Goal: Register for event/course

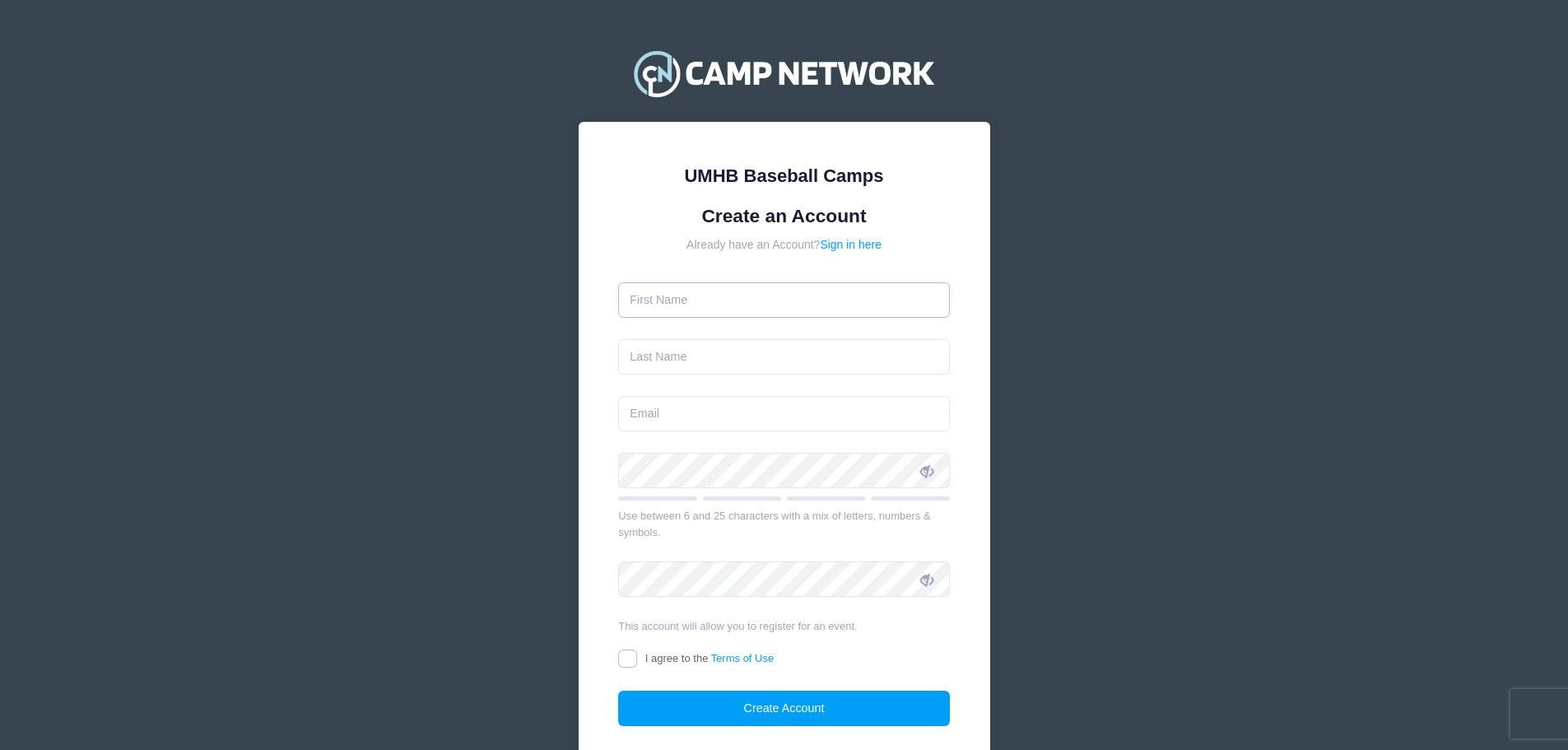
click at [804, 286] on input "text" at bounding box center [784, 299] width 332 height 35
type input "[PERSON_NAME]"
type input "[EMAIL_ADDRESS][DOMAIN_NAME]"
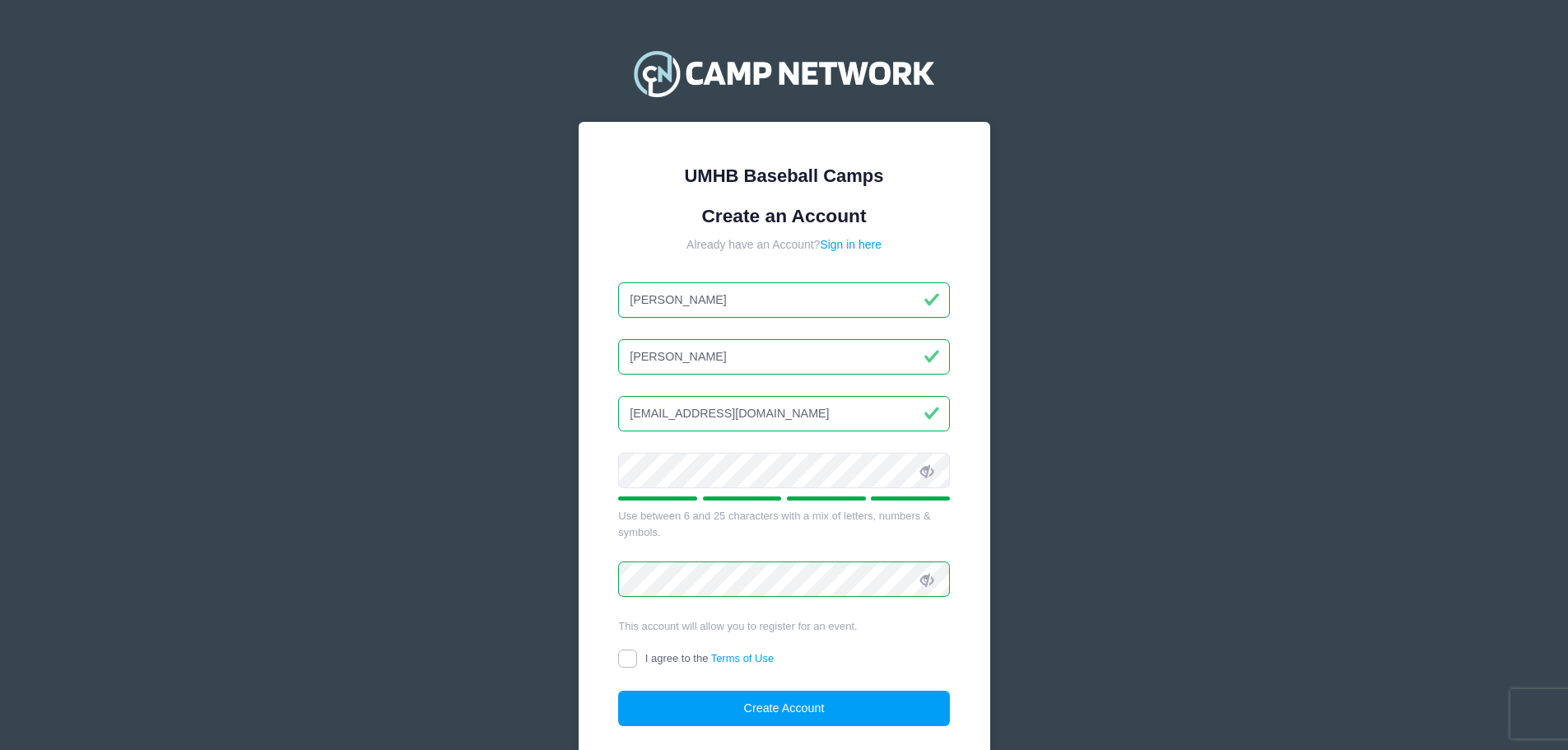
click at [622, 661] on input "I agree to the Terms of Use" at bounding box center [627, 659] width 19 height 19
checkbox input "true"
click at [681, 705] on button "Create Account" at bounding box center [784, 708] width 332 height 35
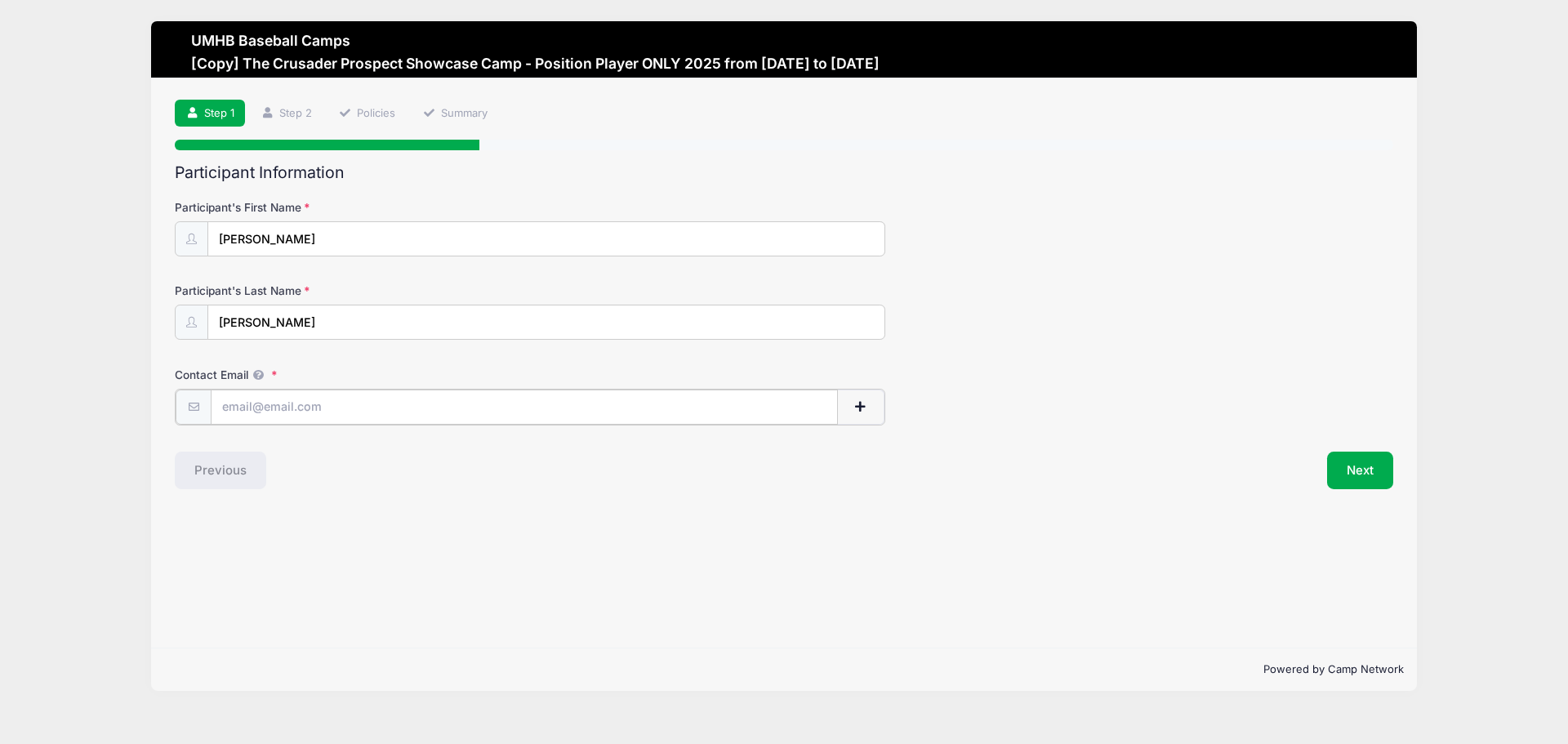
click at [434, 408] on input "Contact Email" at bounding box center [524, 407] width 628 height 35
click at [872, 400] on button "button" at bounding box center [861, 407] width 48 height 35
click at [404, 407] on input "Contact Email" at bounding box center [524, 407] width 628 height 35
type input "[EMAIL_ADDRESS][DOMAIN_NAME]"
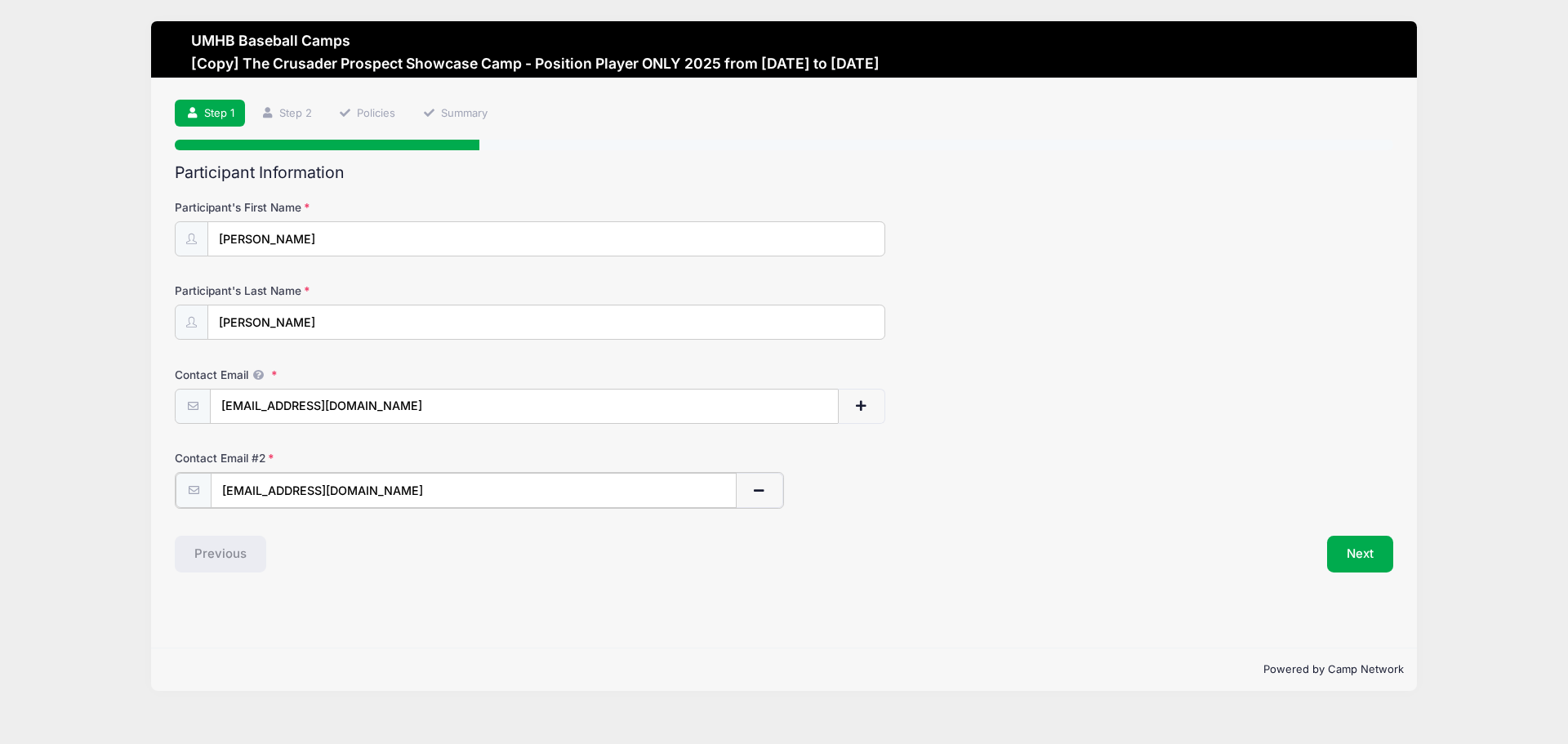
click at [493, 486] on input "[EMAIL_ADDRESS][DOMAIN_NAME]" at bounding box center [473, 489] width 526 height 35
type input "lukewyrick2027@gmail.com"
drag, startPoint x: 668, startPoint y: 619, endPoint x: 708, endPoint y: 612, distance: 40.6
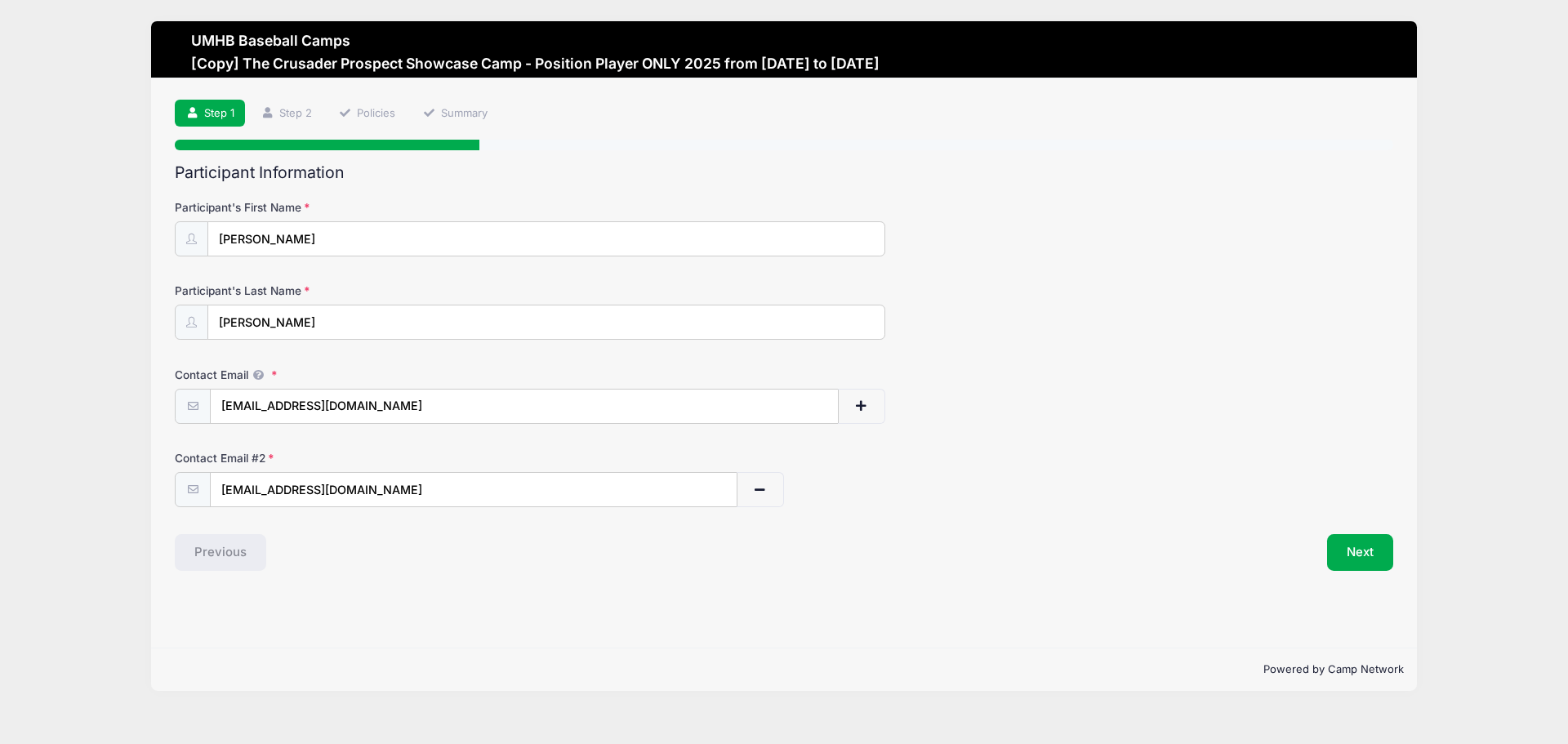
click at [689, 617] on div "Step 1 /7 Step 1 Step 2 Policies Summary Participant Information Participant's …" at bounding box center [784, 362] width 1266 height 569
click at [1363, 548] on button "Next" at bounding box center [1360, 553] width 66 height 38
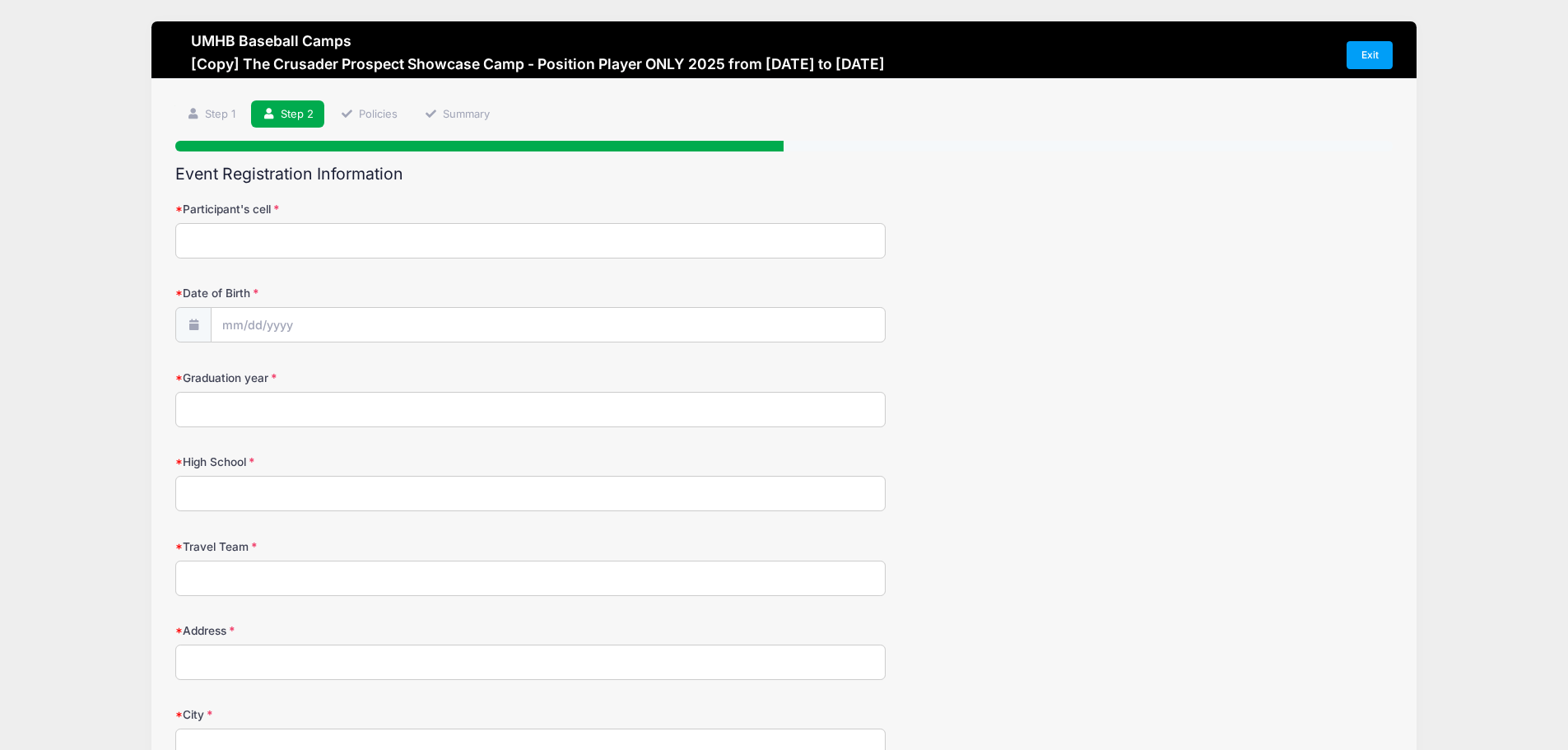
click at [374, 241] on input "Participant's cell" at bounding box center [530, 240] width 710 height 35
type input "3618763111"
click at [348, 323] on input "Date of Birth" at bounding box center [548, 325] width 673 height 35
click at [236, 326] on input "Date of Birth" at bounding box center [548, 325] width 673 height 35
click at [367, 371] on input "2025" at bounding box center [365, 368] width 53 height 24
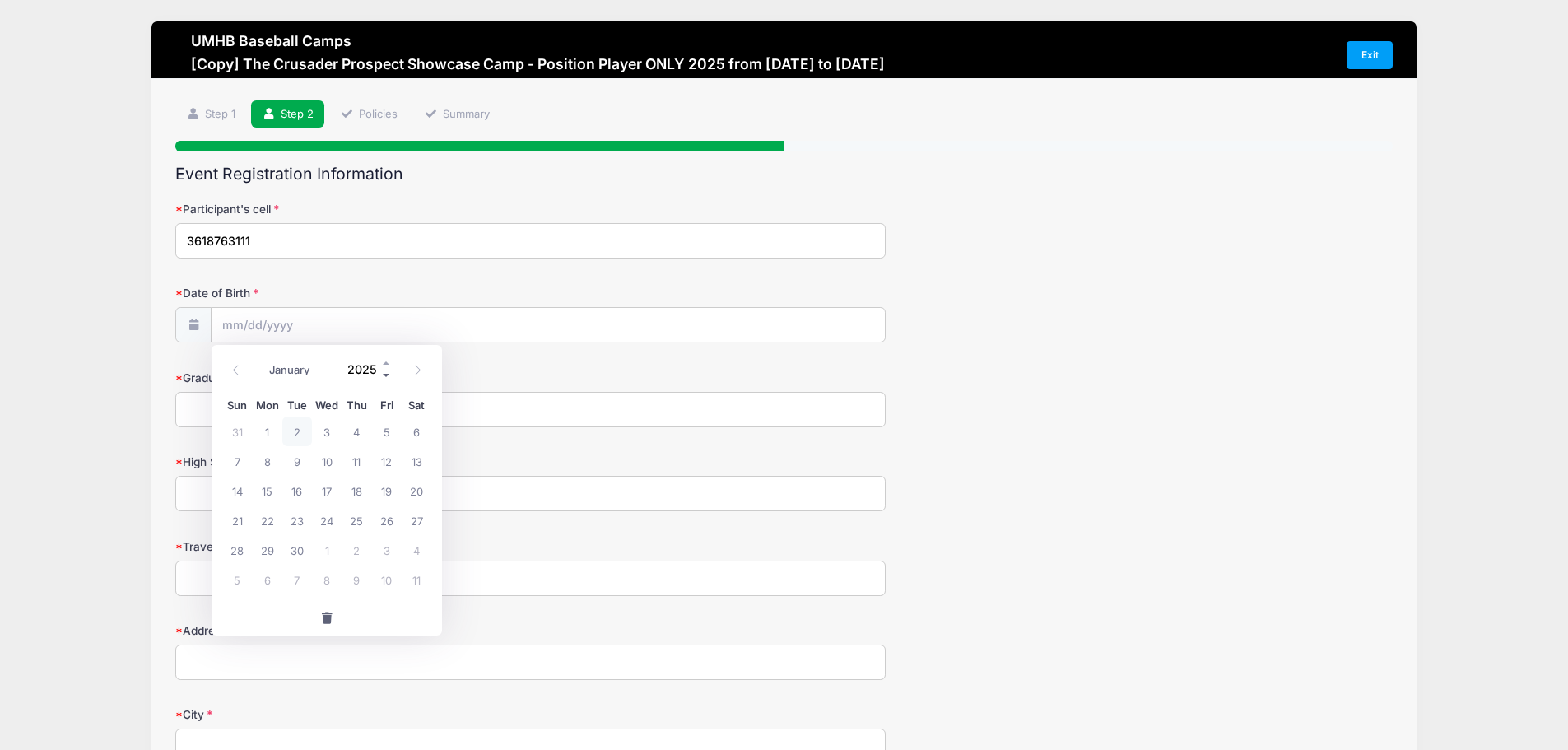
click at [387, 375] on span at bounding box center [387, 375] width 12 height 13
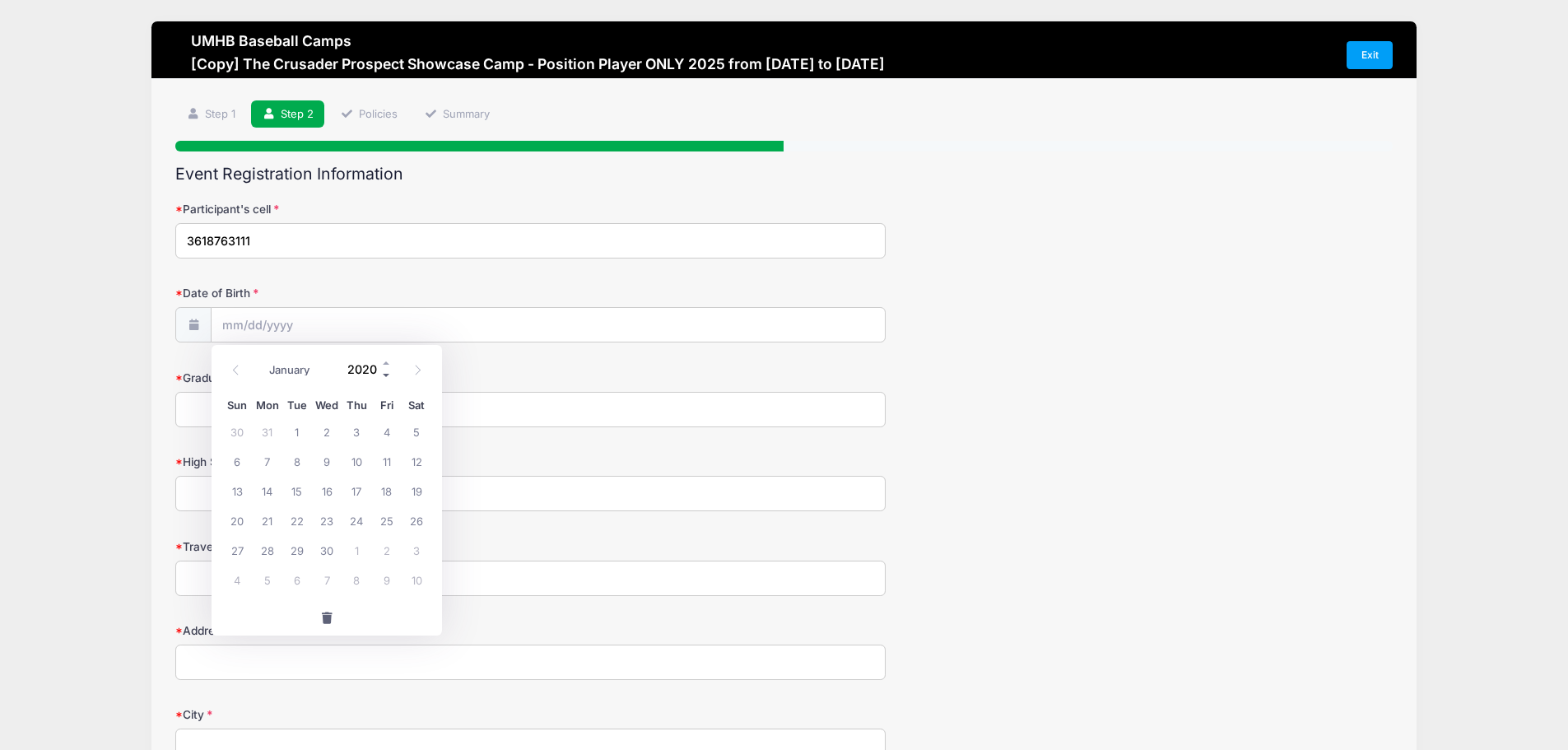
click at [387, 375] on span at bounding box center [387, 375] width 12 height 13
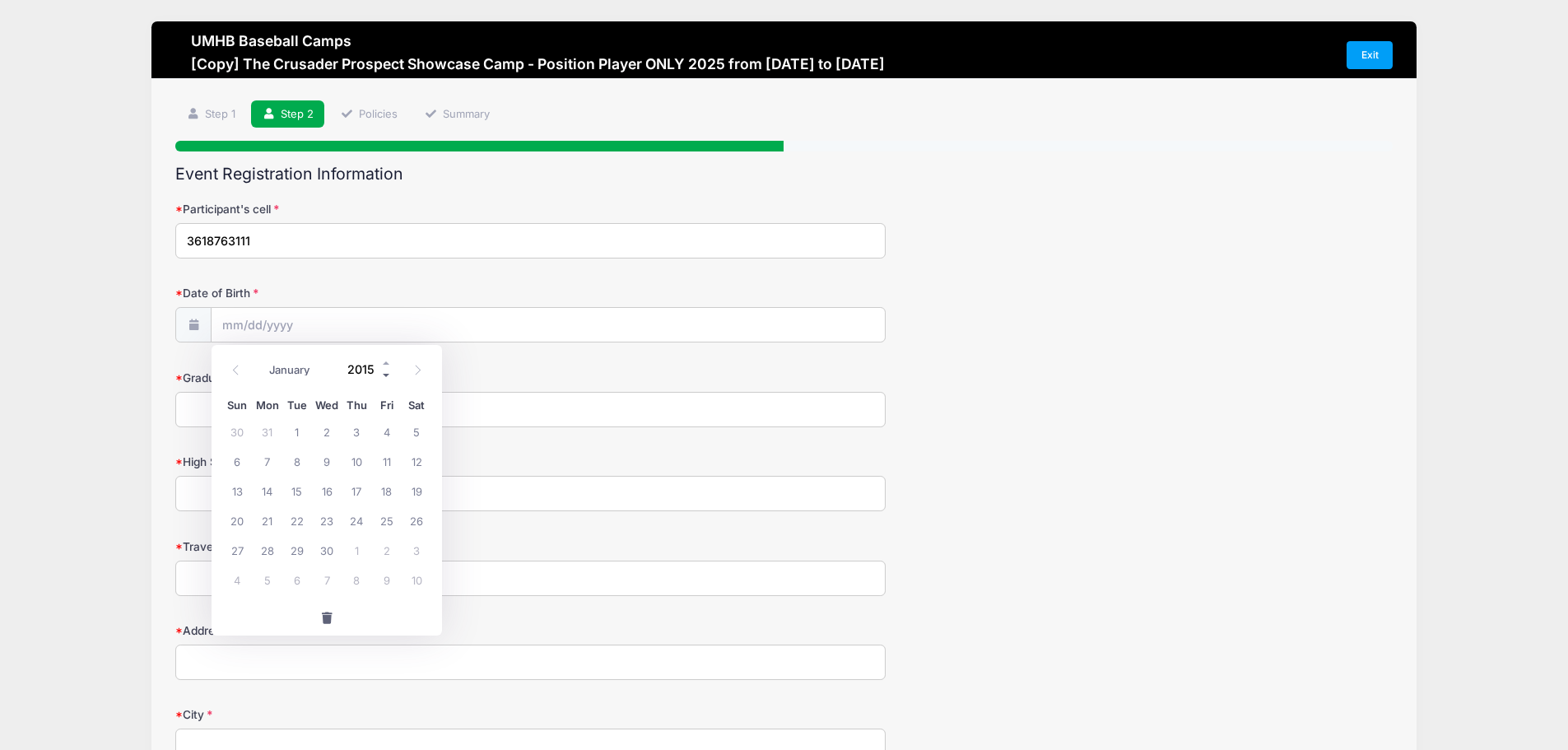
click at [387, 375] on span at bounding box center [387, 375] width 12 height 13
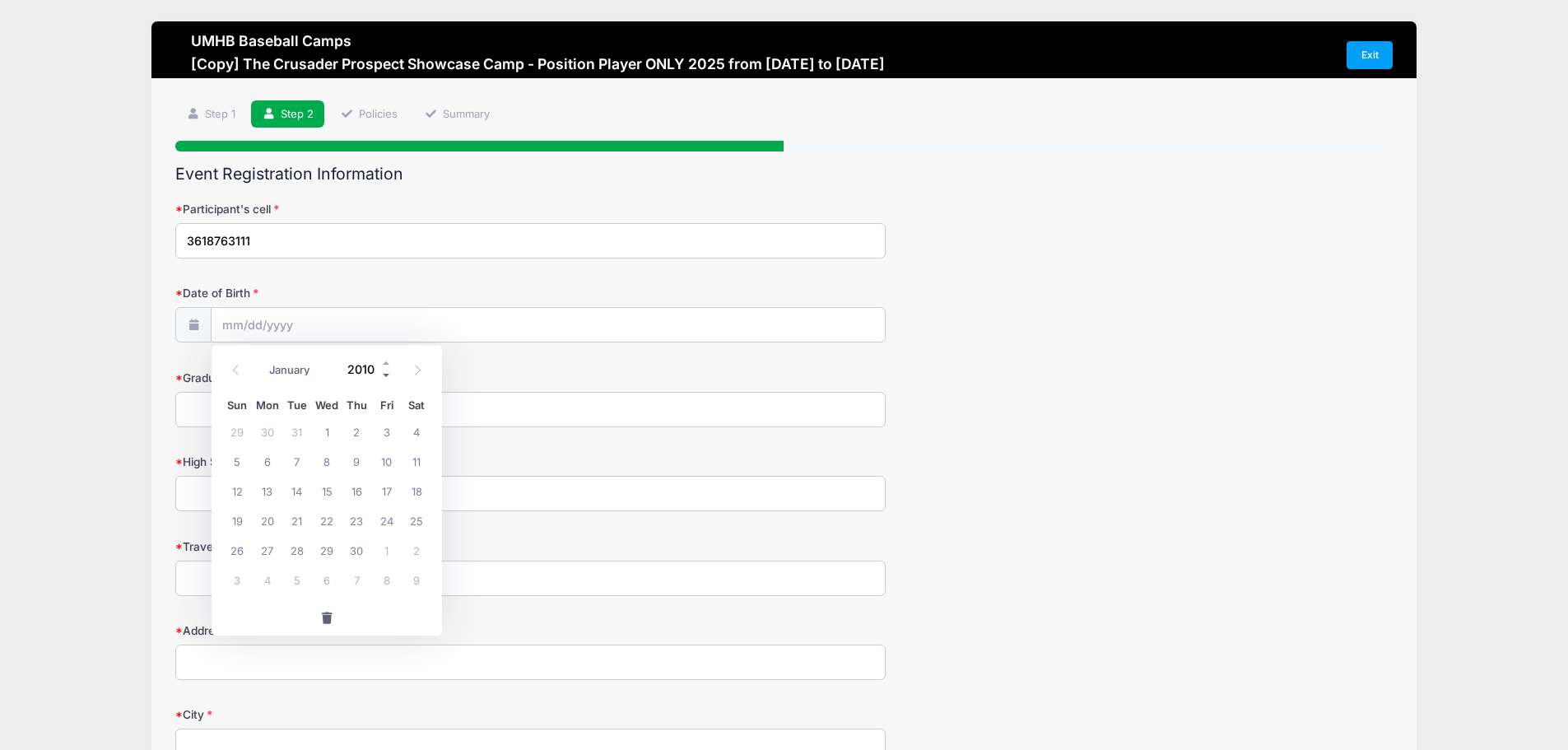
click at [387, 375] on span at bounding box center [387, 375] width 12 height 13
type input "2009"
click at [315, 371] on select "January February March April May June July August September October November De…" at bounding box center [297, 370] width 73 height 22
select select "5"
click at [261, 359] on select "January February March April May June July August September October November De…" at bounding box center [297, 370] width 73 height 22
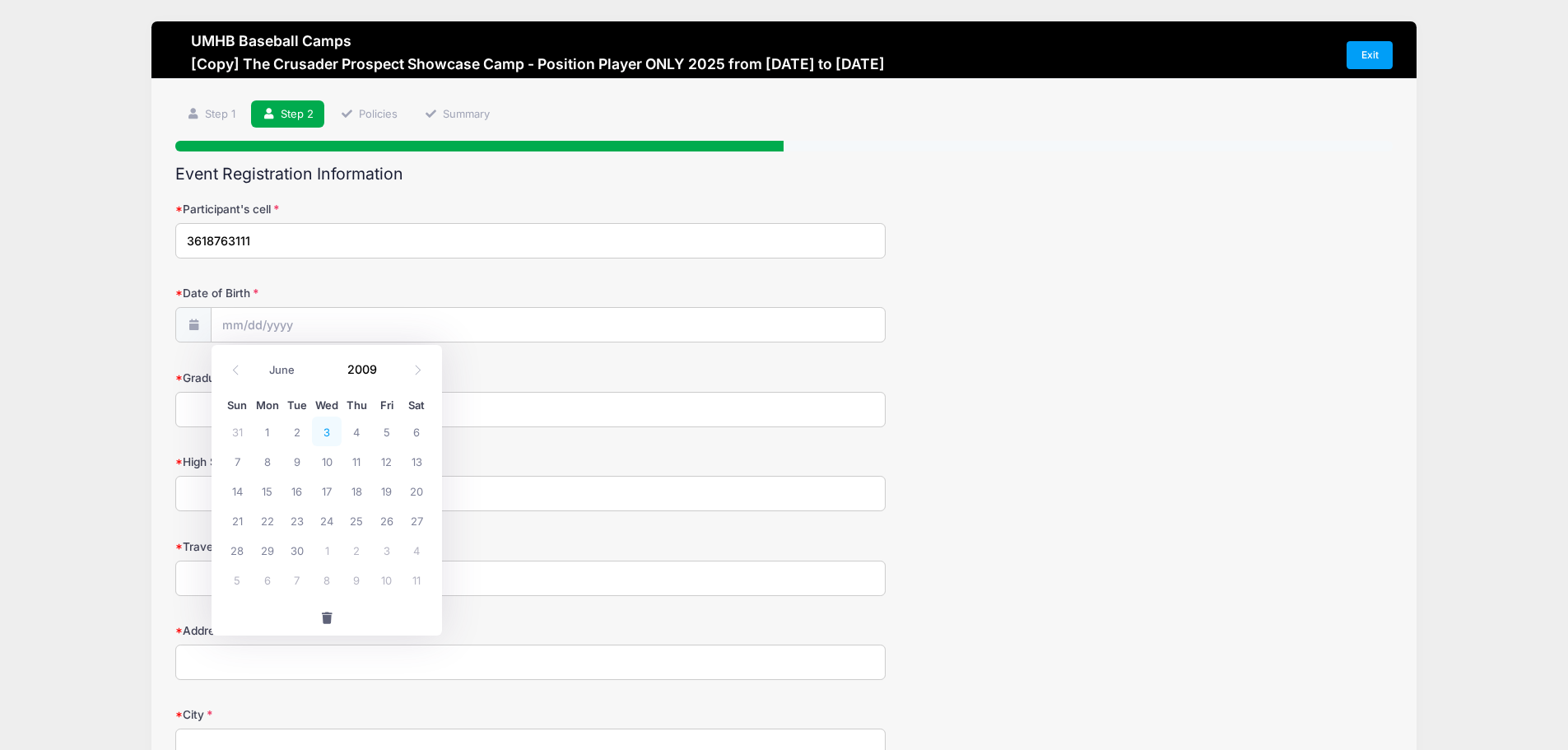
click at [328, 435] on span "3" at bounding box center [326, 431] width 30 height 30
type input "06/03/2009"
click at [353, 402] on input "Graduation year" at bounding box center [530, 409] width 710 height 35
type input "2027"
click at [359, 486] on input "High School" at bounding box center [530, 493] width 710 height 35
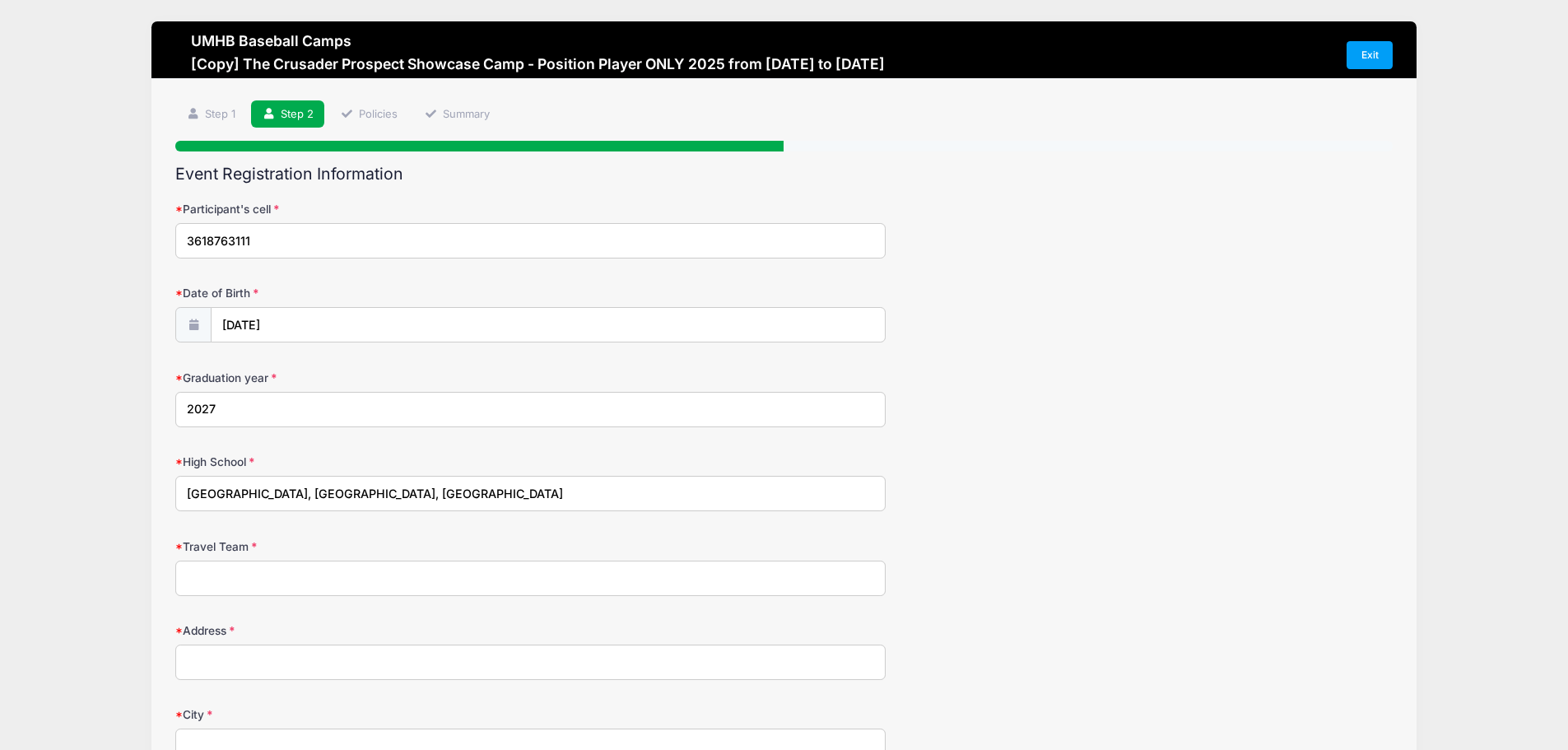
type input "Ray High School, Corpus Christi, TX"
click at [305, 582] on input "Travel Team" at bounding box center [530, 577] width 710 height 35
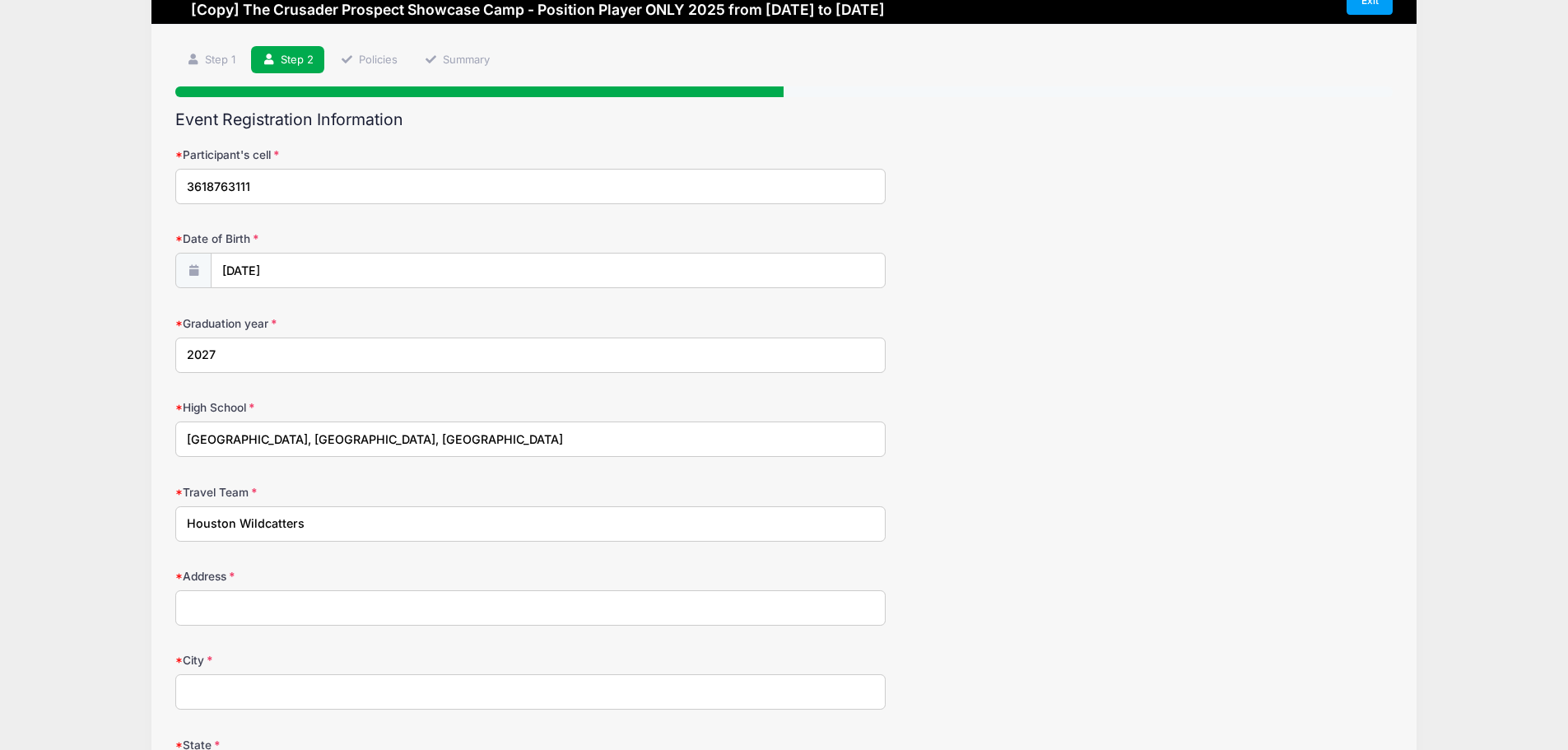
scroll to position [82, 0]
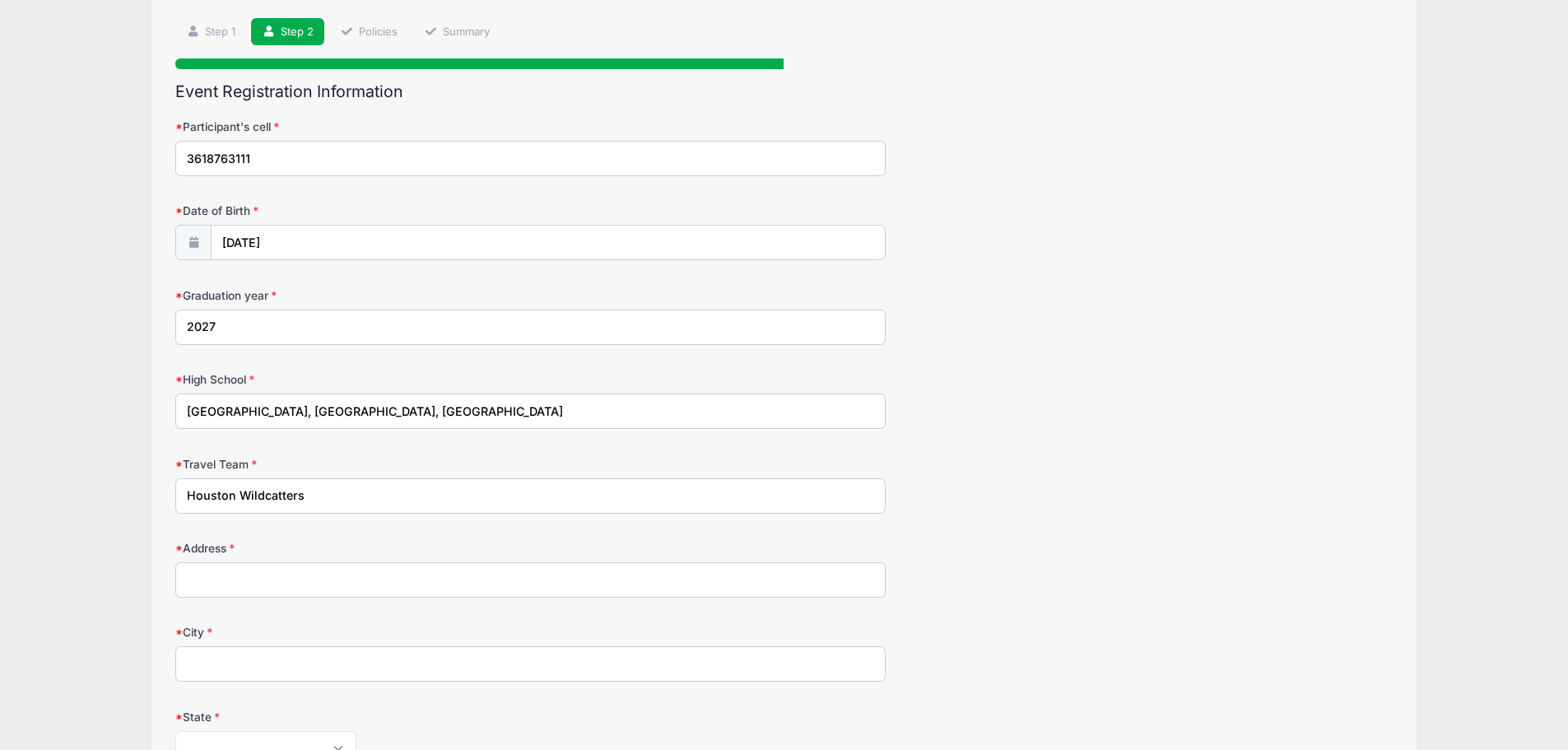
type input "Houston Wildcatters"
click at [264, 577] on input "Address" at bounding box center [530, 579] width 710 height 35
type input "529 Del Mar Blvd"
type input "CORP CHRISTI"
select select "TX"
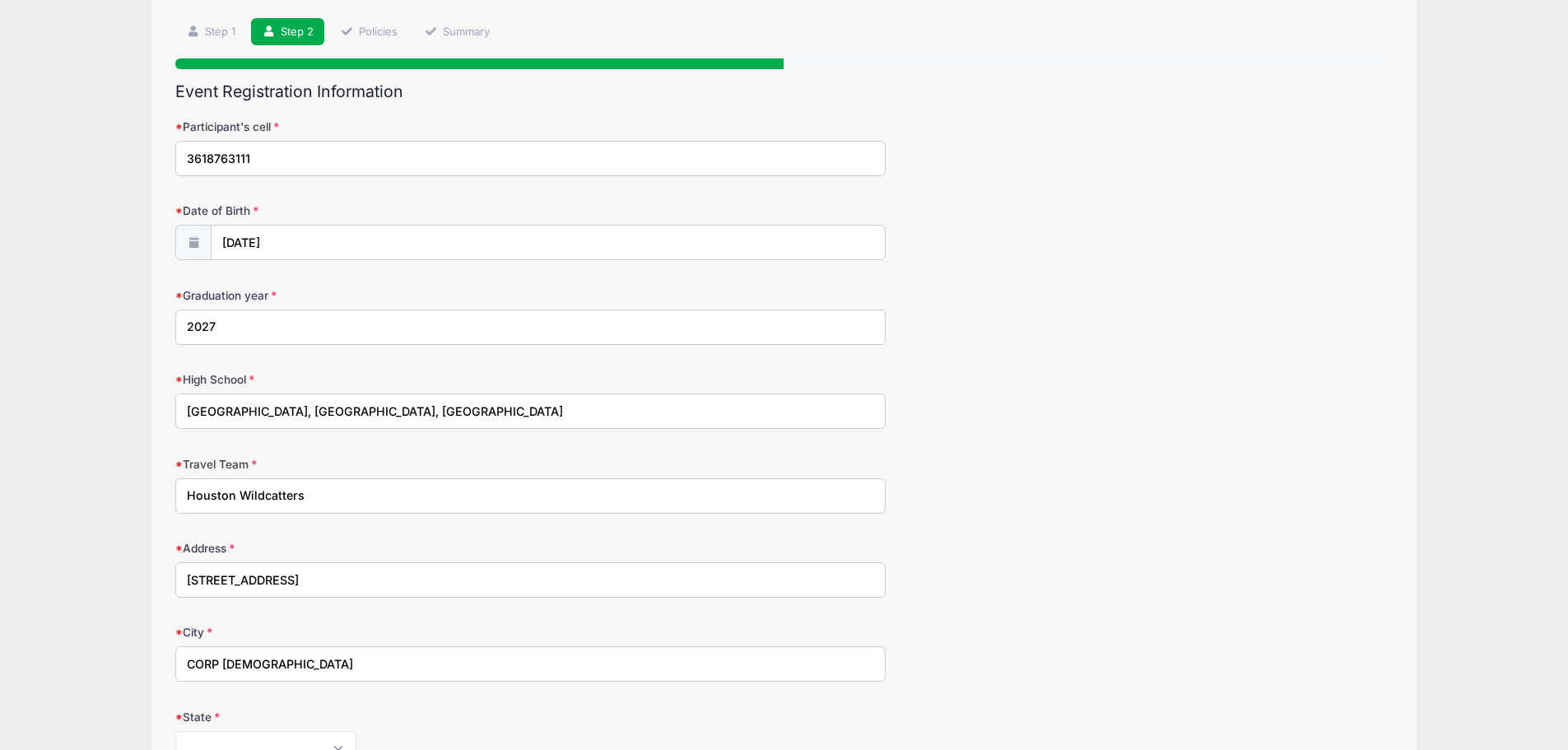
type input "78404"
type input "(361) 876-1820"
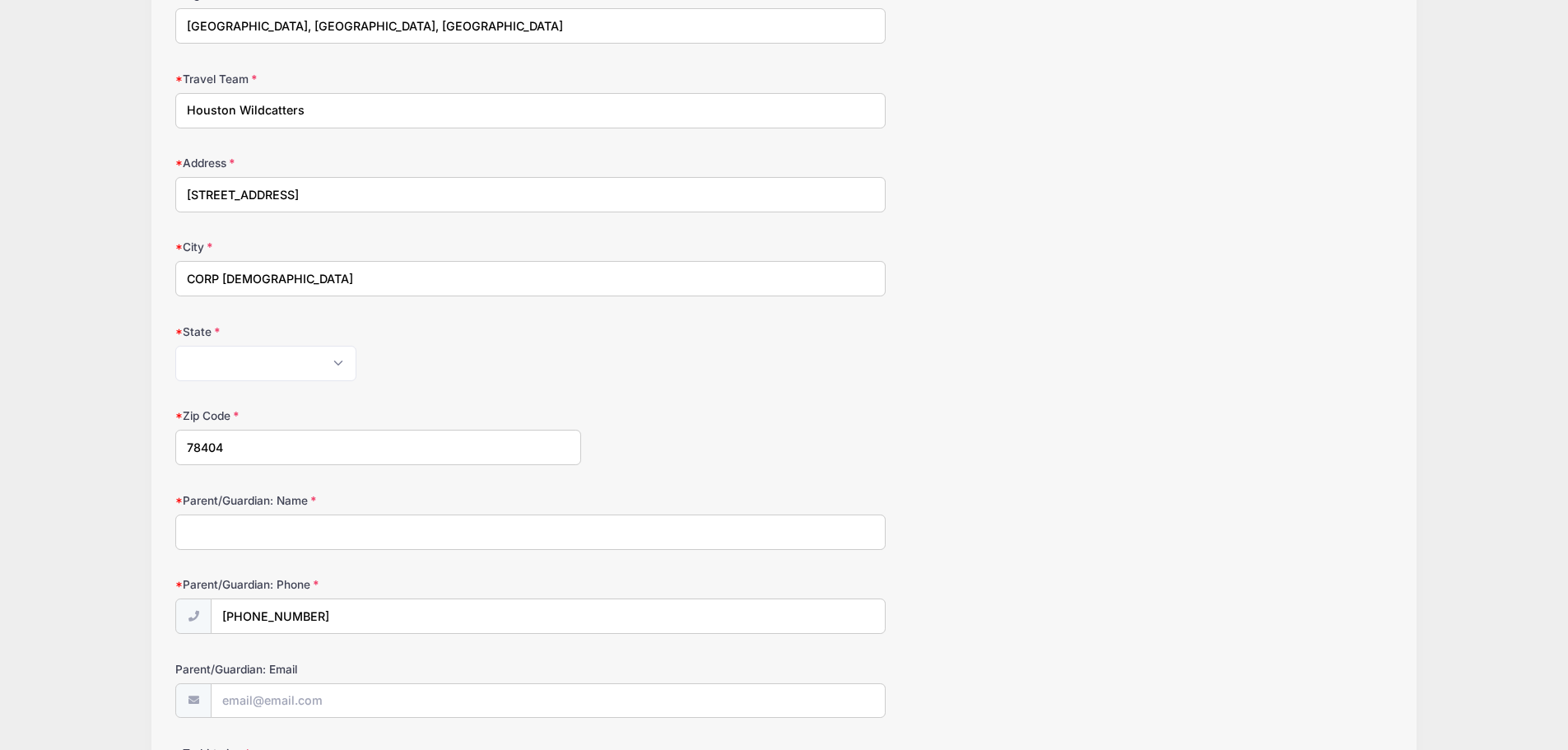
scroll to position [494, 0]
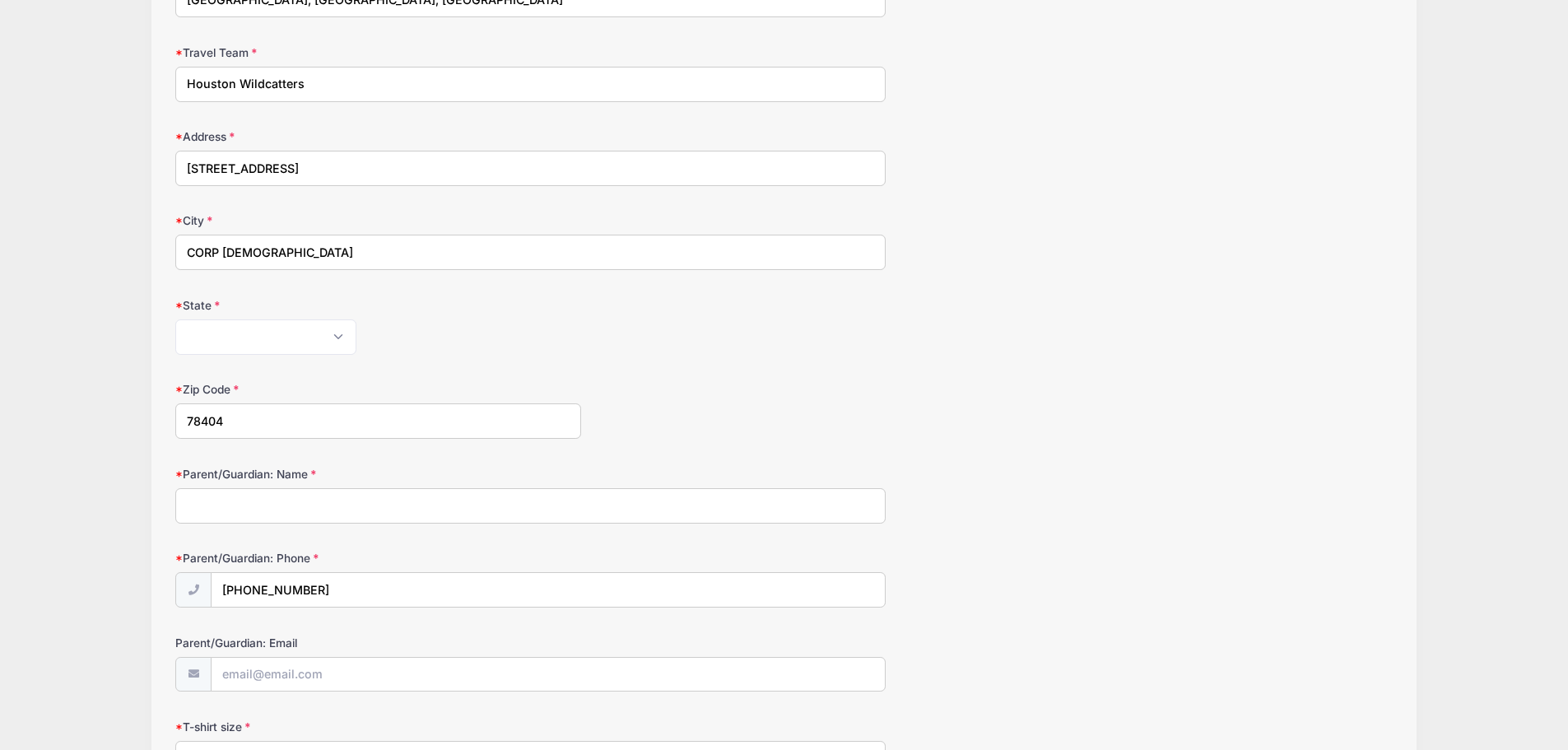
click at [306, 503] on input "Parent/Guardian: Name" at bounding box center [530, 505] width 710 height 35
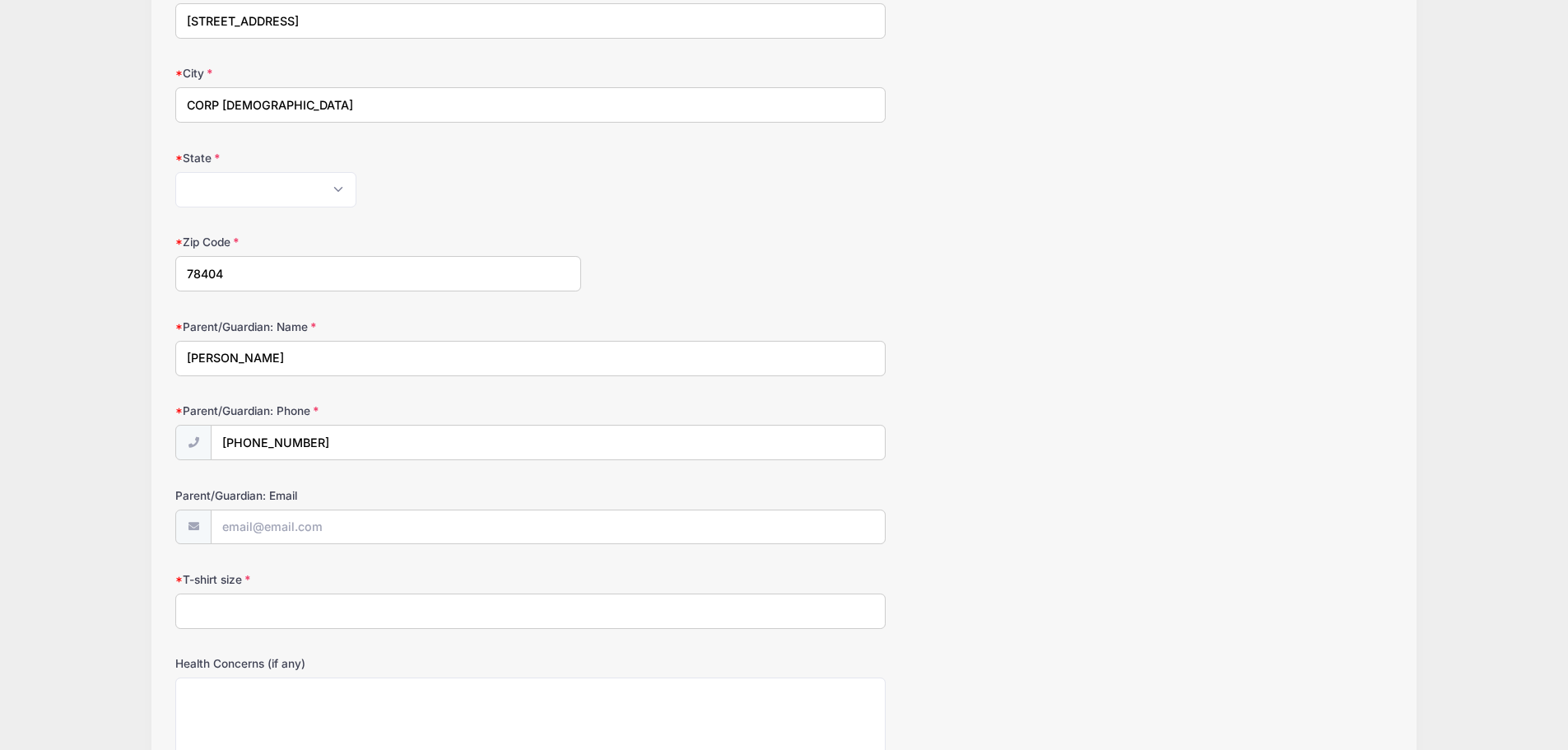
scroll to position [659, 0]
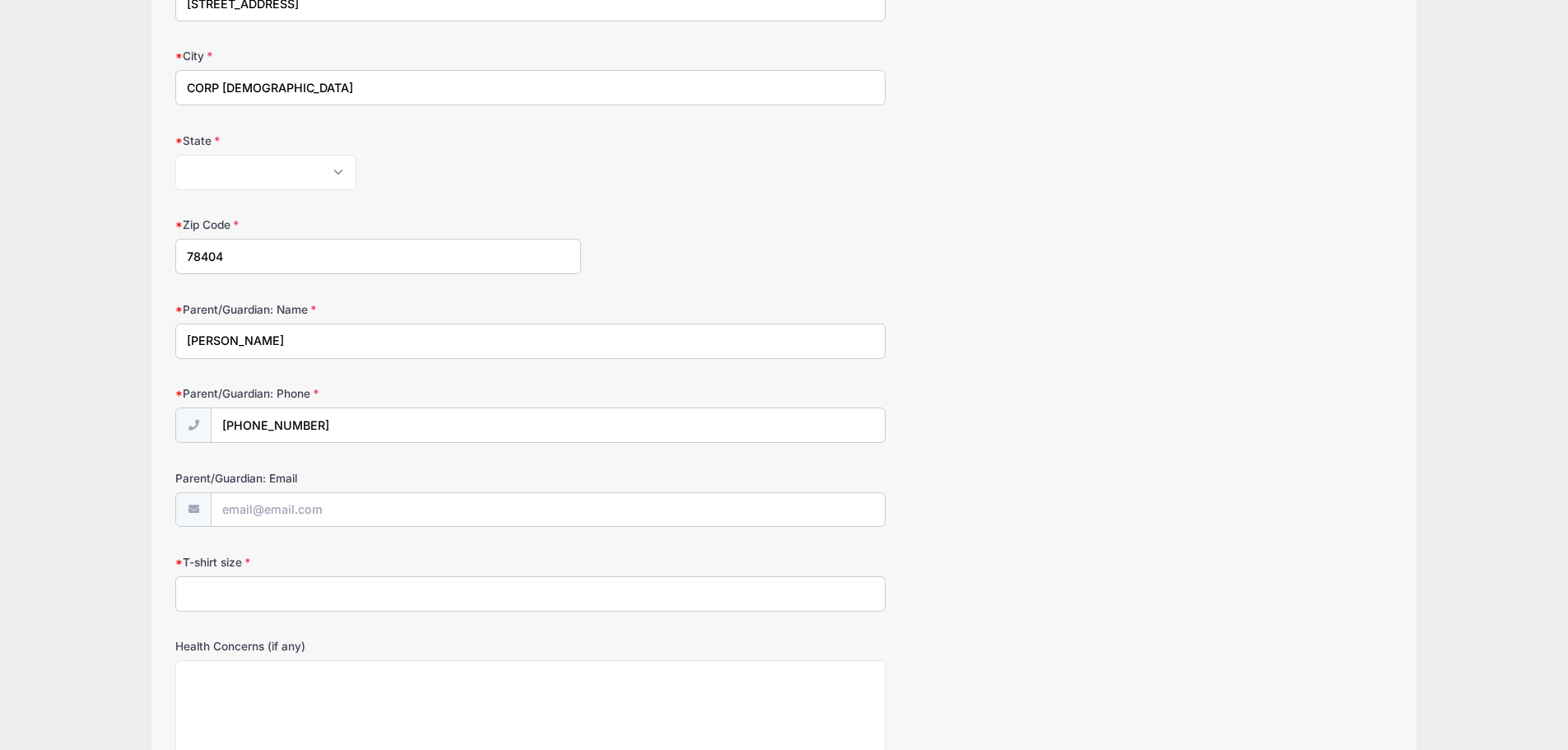
type input "Dan Wyrick"
click at [341, 518] on input "Parent/Guardian: Email" at bounding box center [548, 511] width 673 height 35
type input "[EMAIL_ADDRESS][DOMAIN_NAME]"
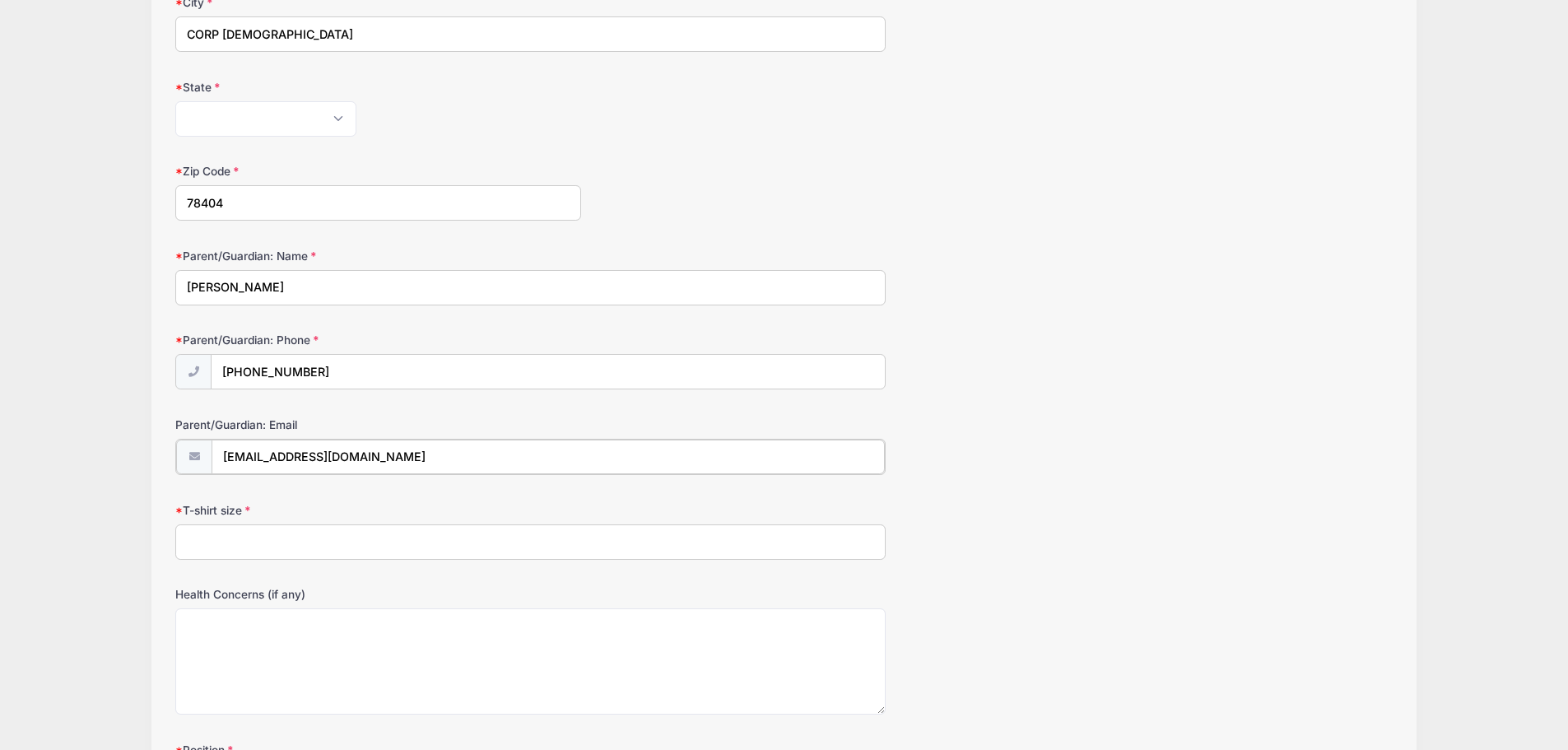
scroll to position [741, 0]
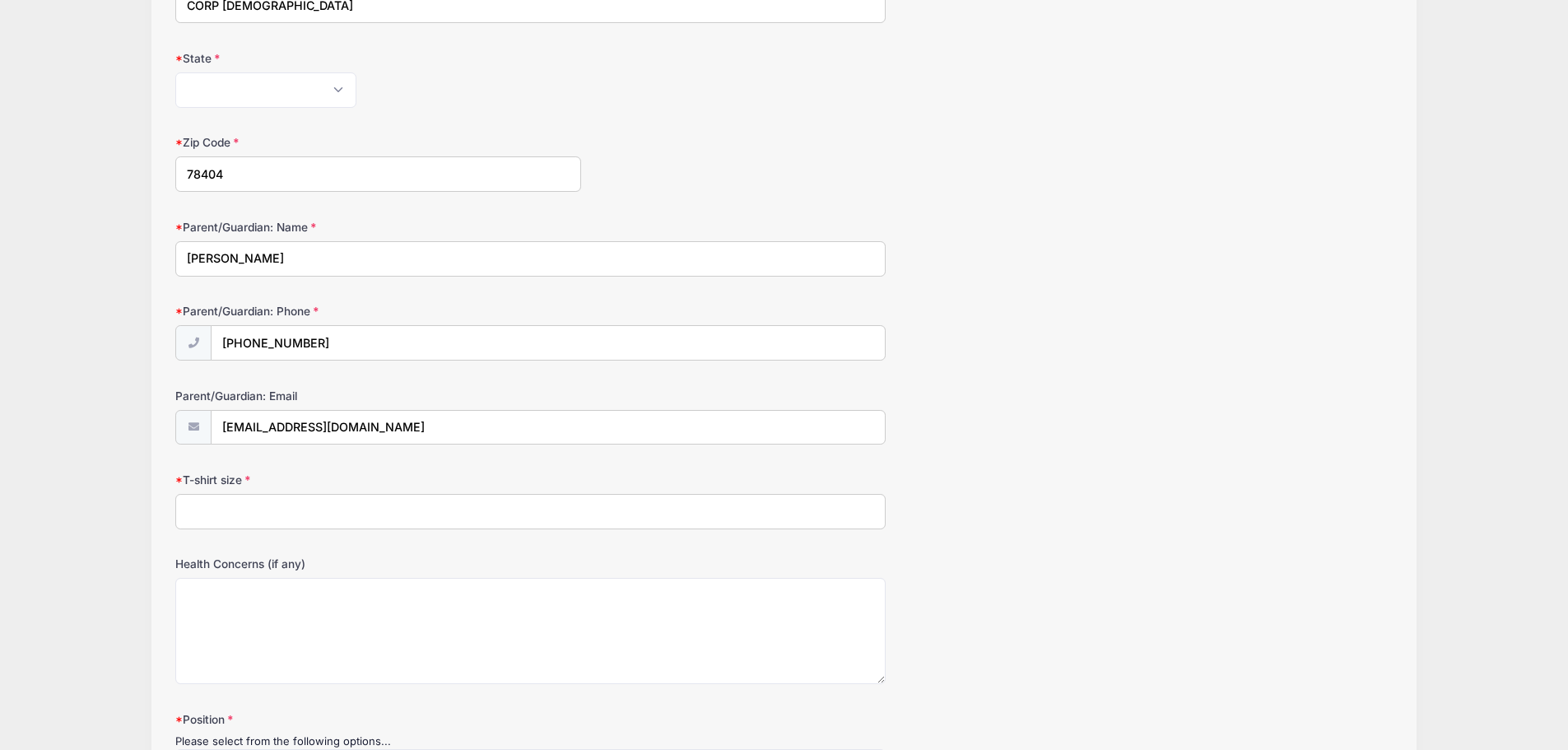
click at [334, 513] on input "T-shirt size" at bounding box center [530, 511] width 710 height 35
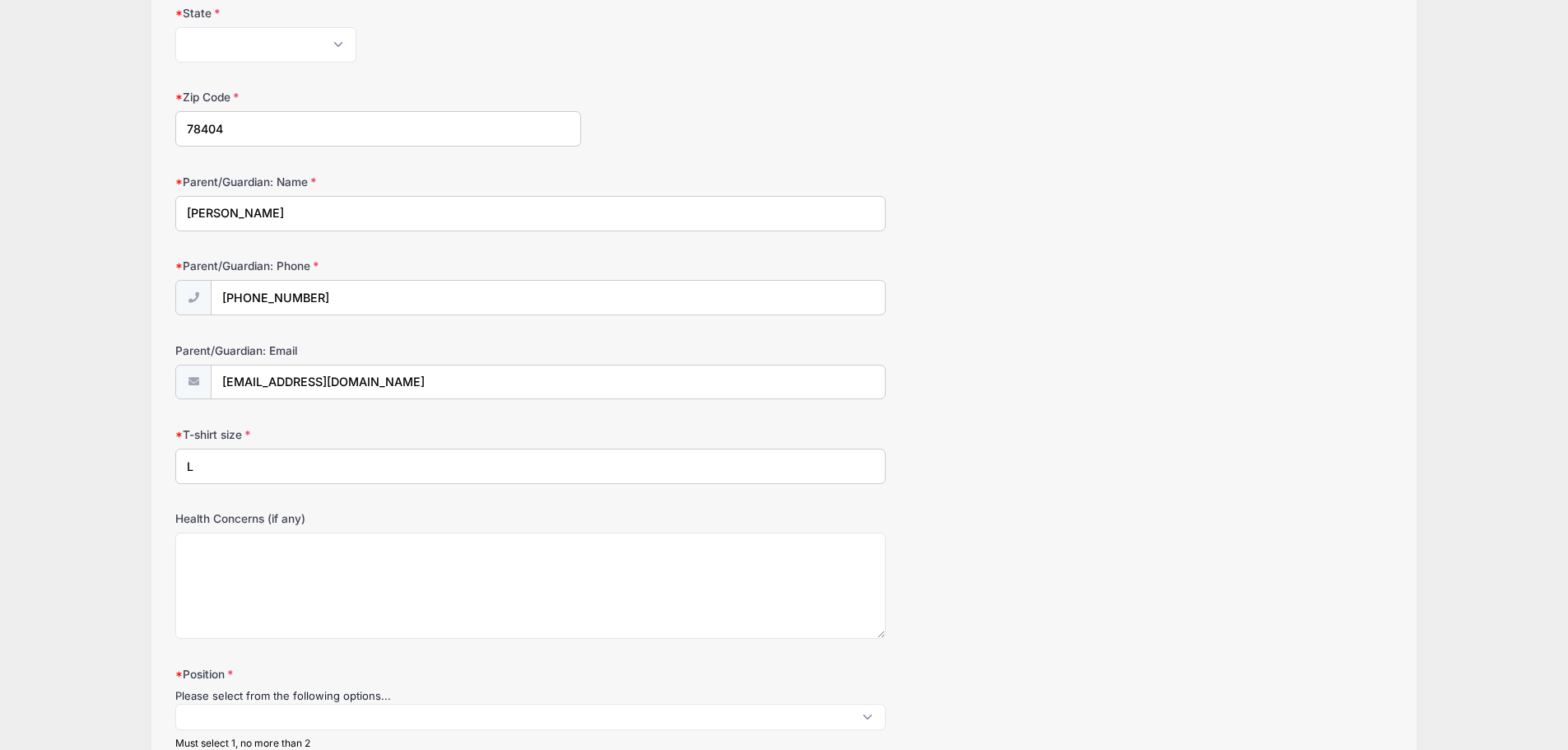
scroll to position [823, 0]
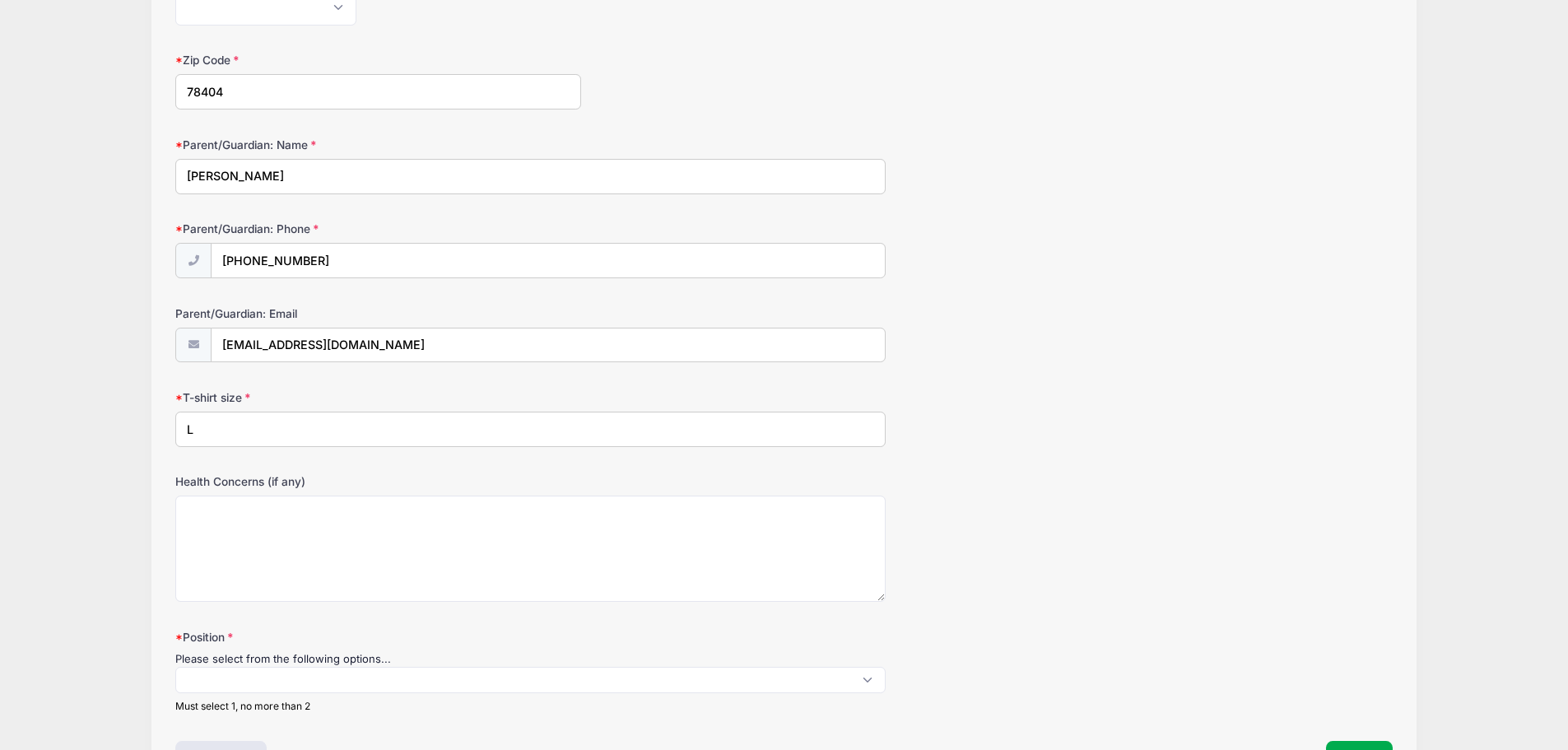
type input "L"
click at [327, 519] on textarea "Health Concerns (if any)" at bounding box center [530, 548] width 710 height 107
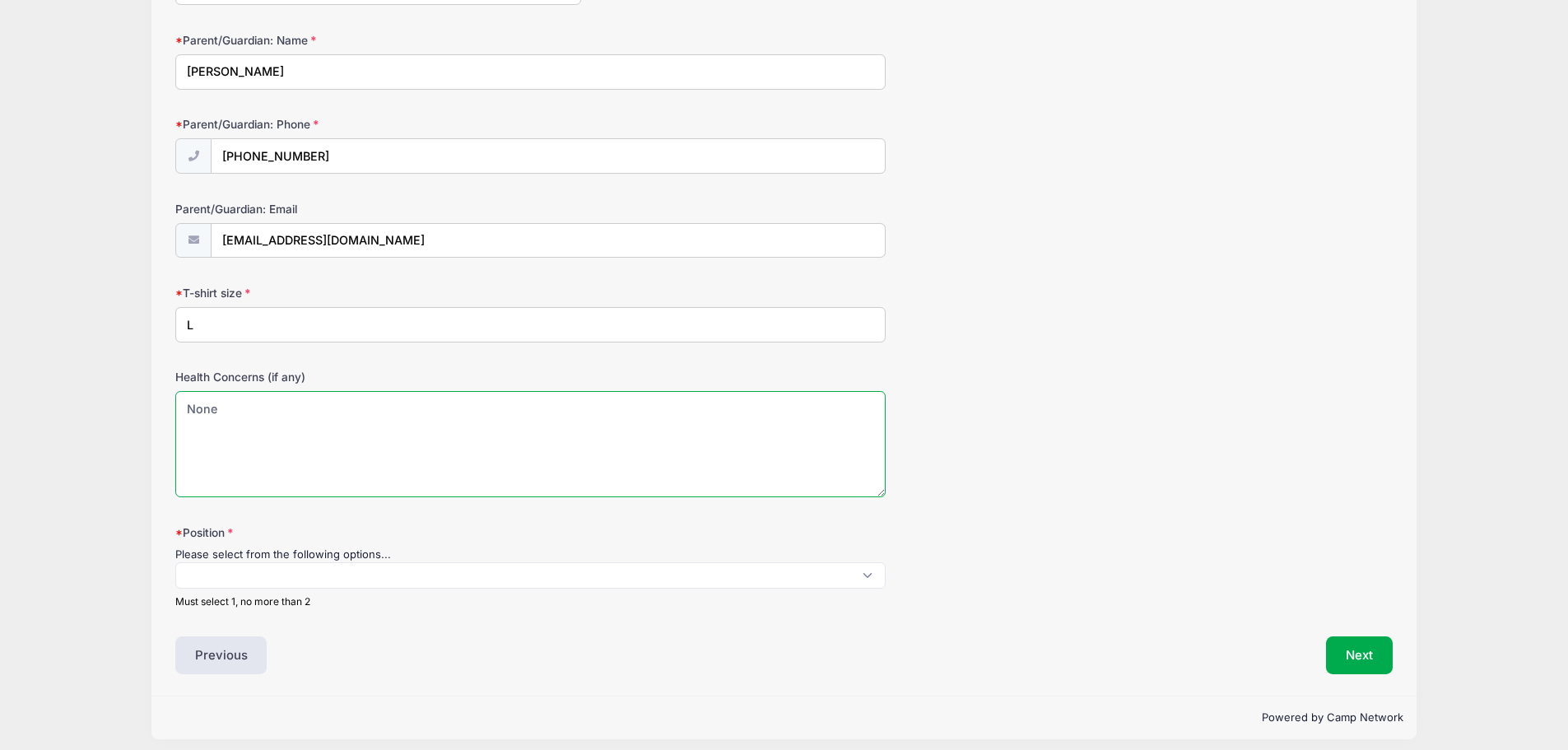
scroll to position [939, 0]
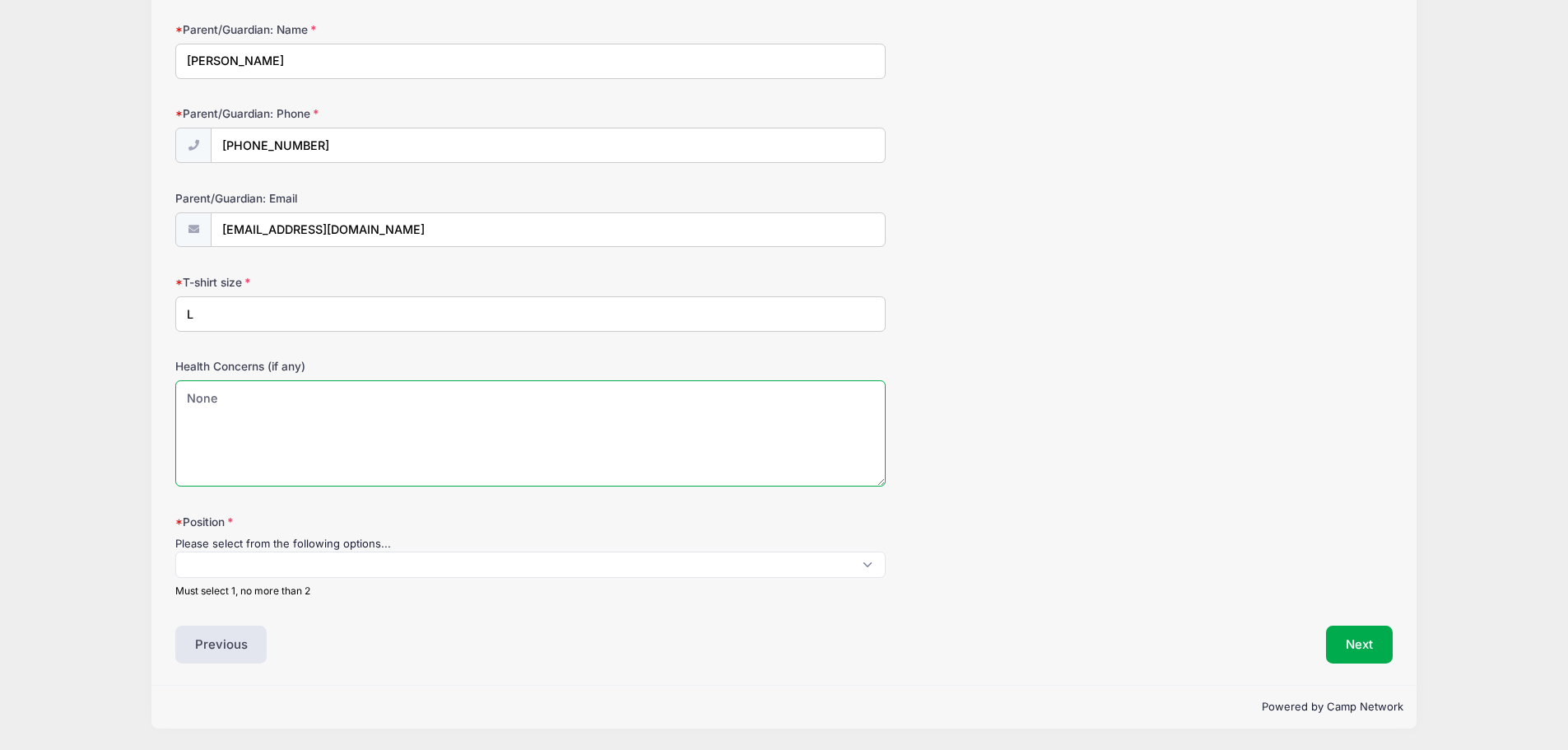
type textarea "None"
click at [423, 568] on span at bounding box center [530, 564] width 710 height 26
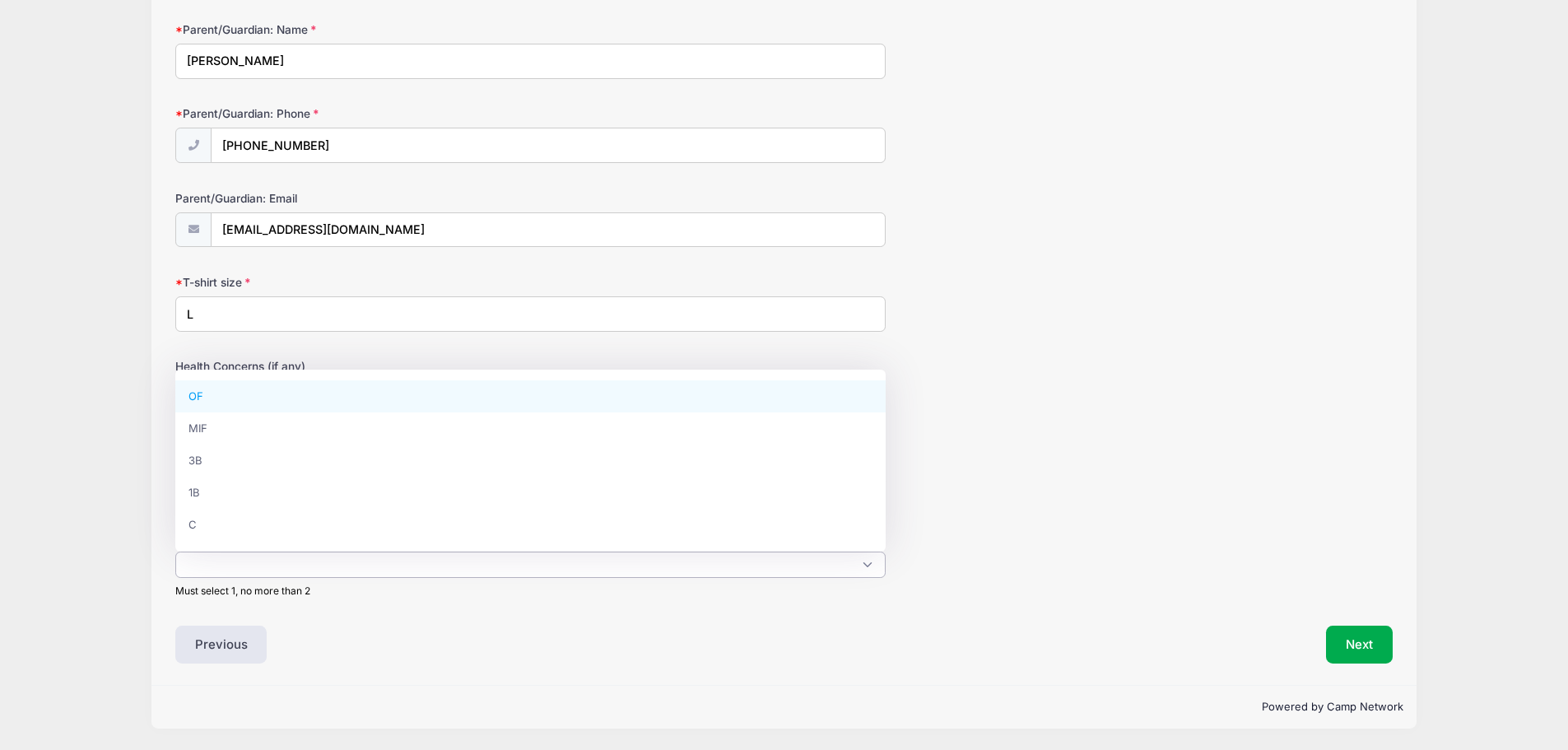
select select "OF"
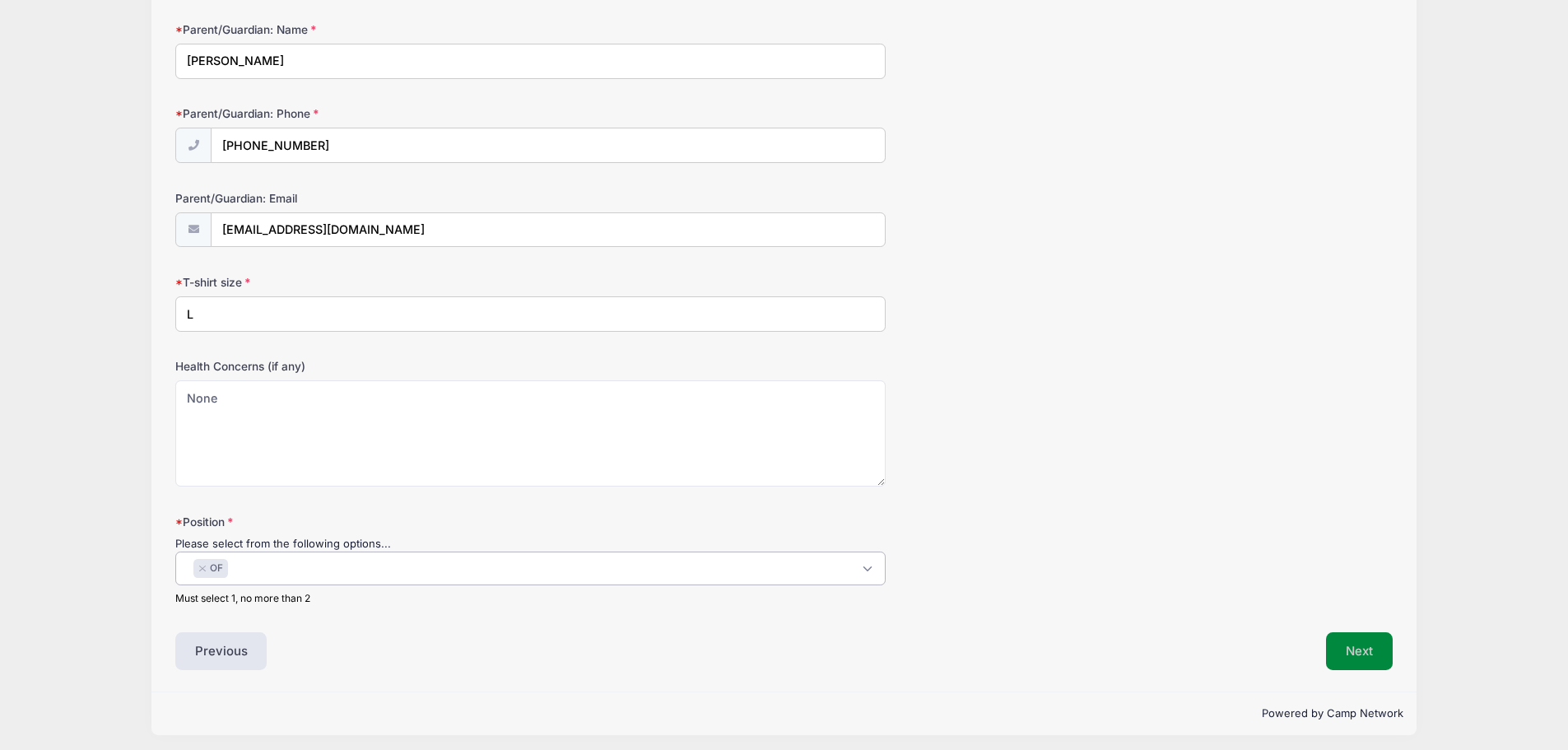
click at [1361, 649] on button "Next" at bounding box center [1360, 652] width 67 height 38
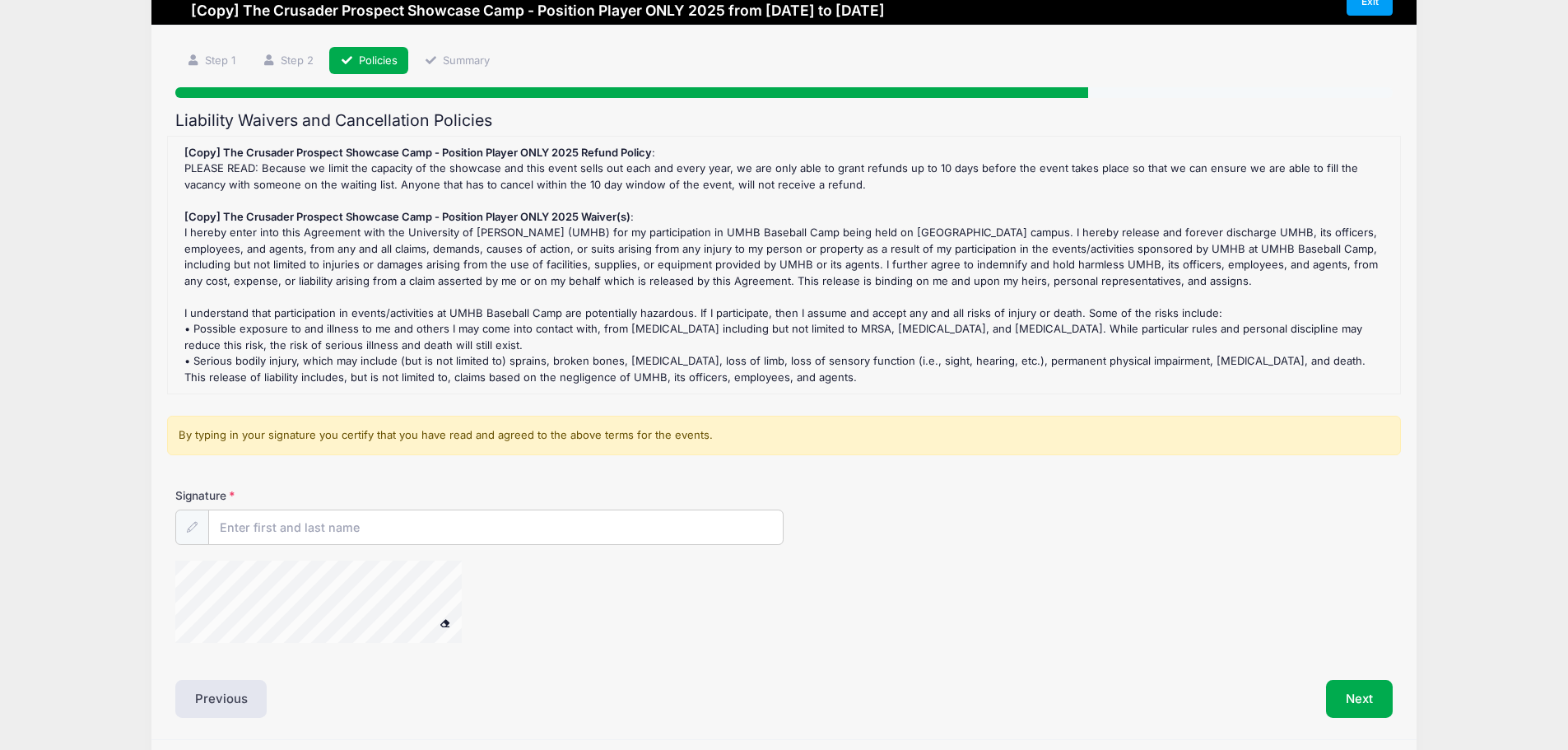
scroll to position [82, 0]
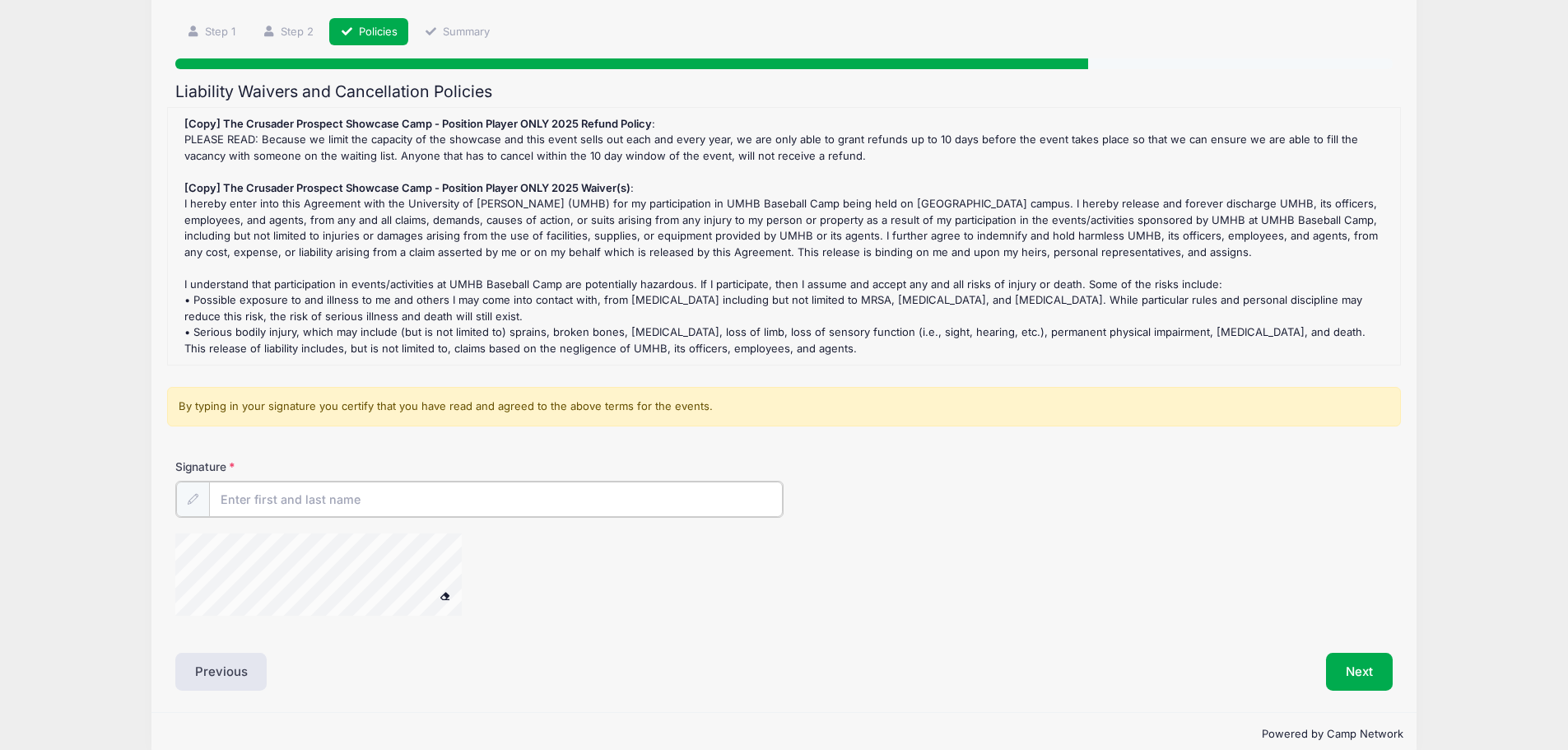
click at [296, 502] on input "Signature" at bounding box center [496, 499] width 575 height 35
type input "Dan Wyrick"
click at [1358, 675] on button "Next" at bounding box center [1360, 670] width 67 height 38
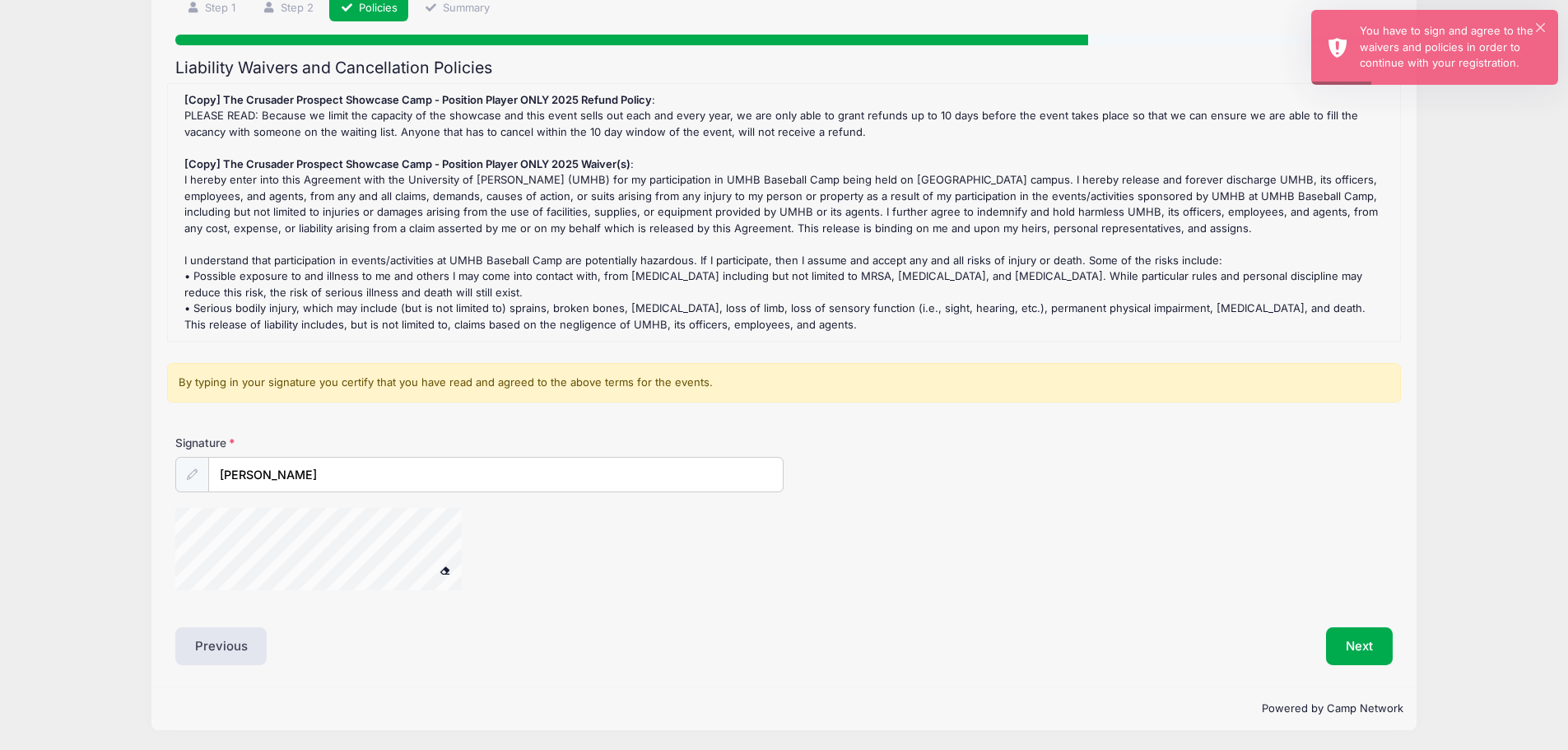
scroll to position [108, 0]
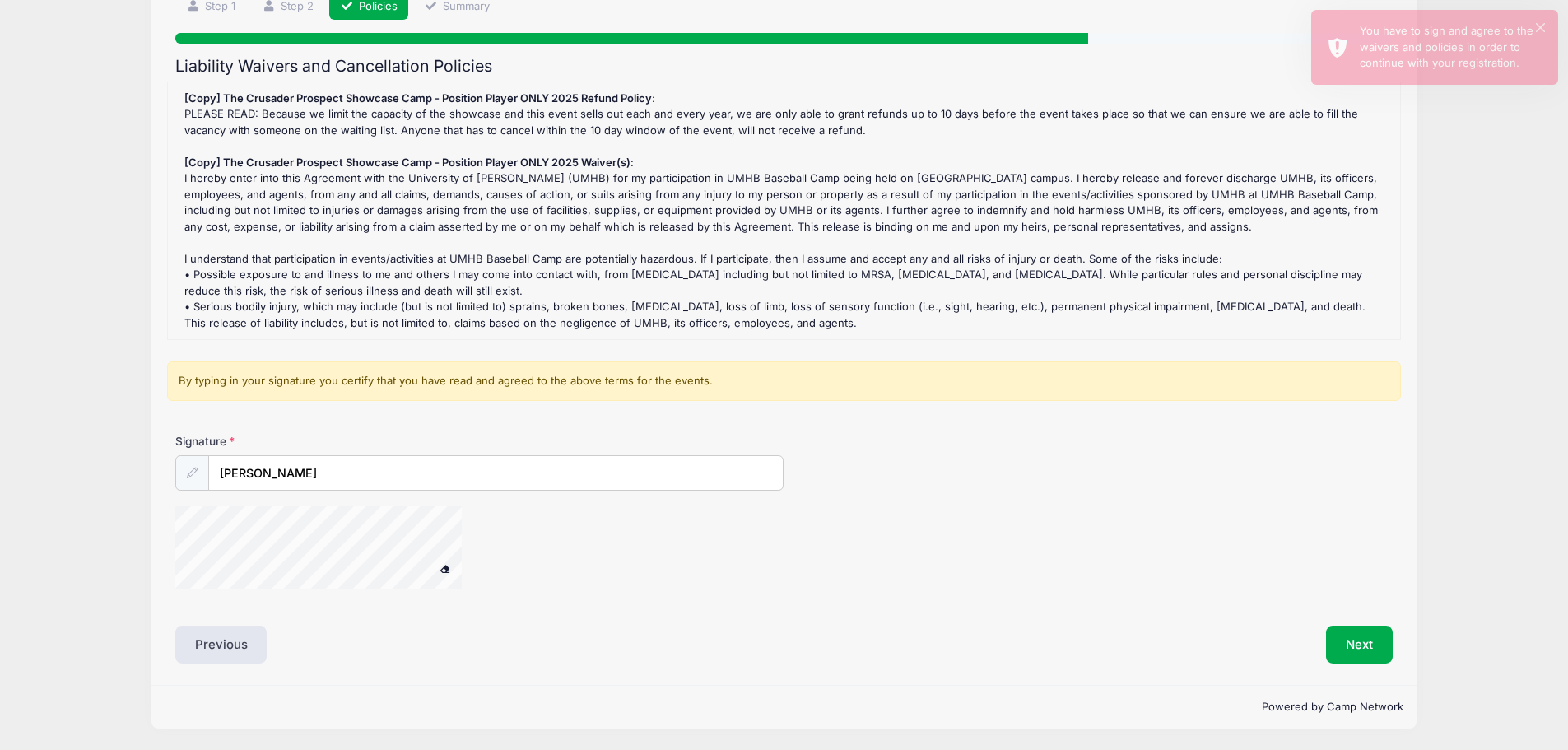
click at [446, 569] on span at bounding box center [445, 568] width 12 height 9
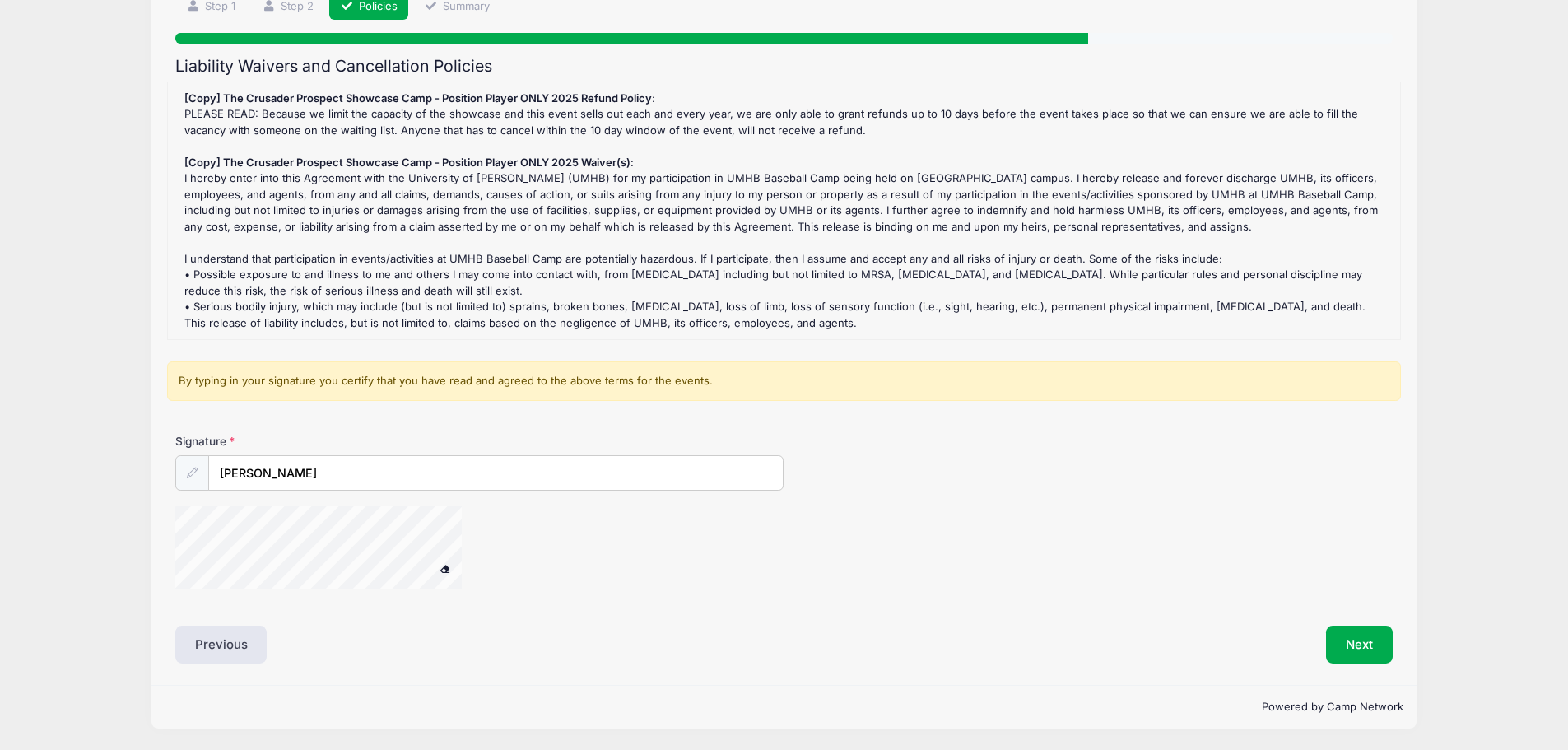
click at [198, 480] on div at bounding box center [192, 473] width 33 height 35
click at [245, 482] on input "Dan Wyrick" at bounding box center [496, 473] width 575 height 35
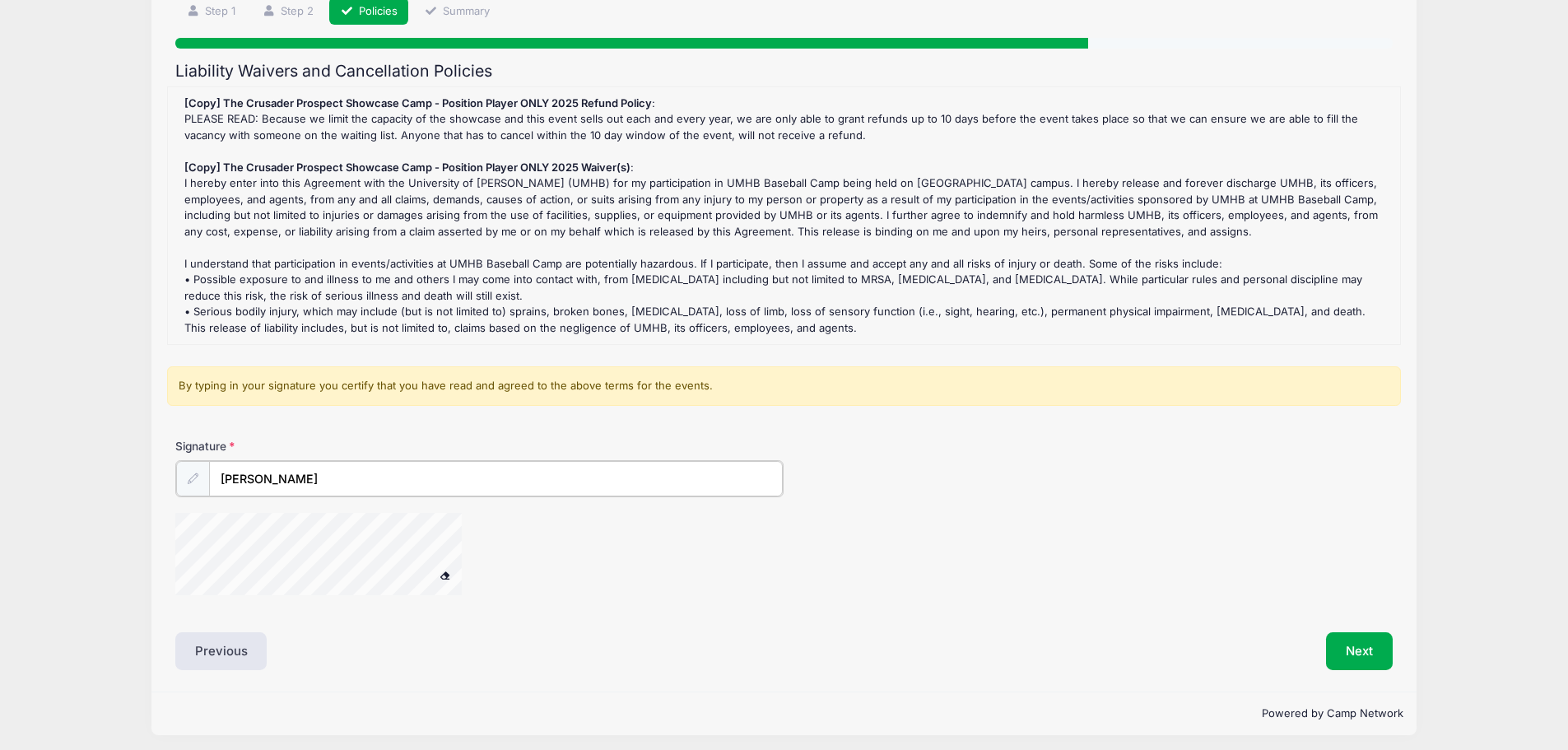
scroll to position [109, 0]
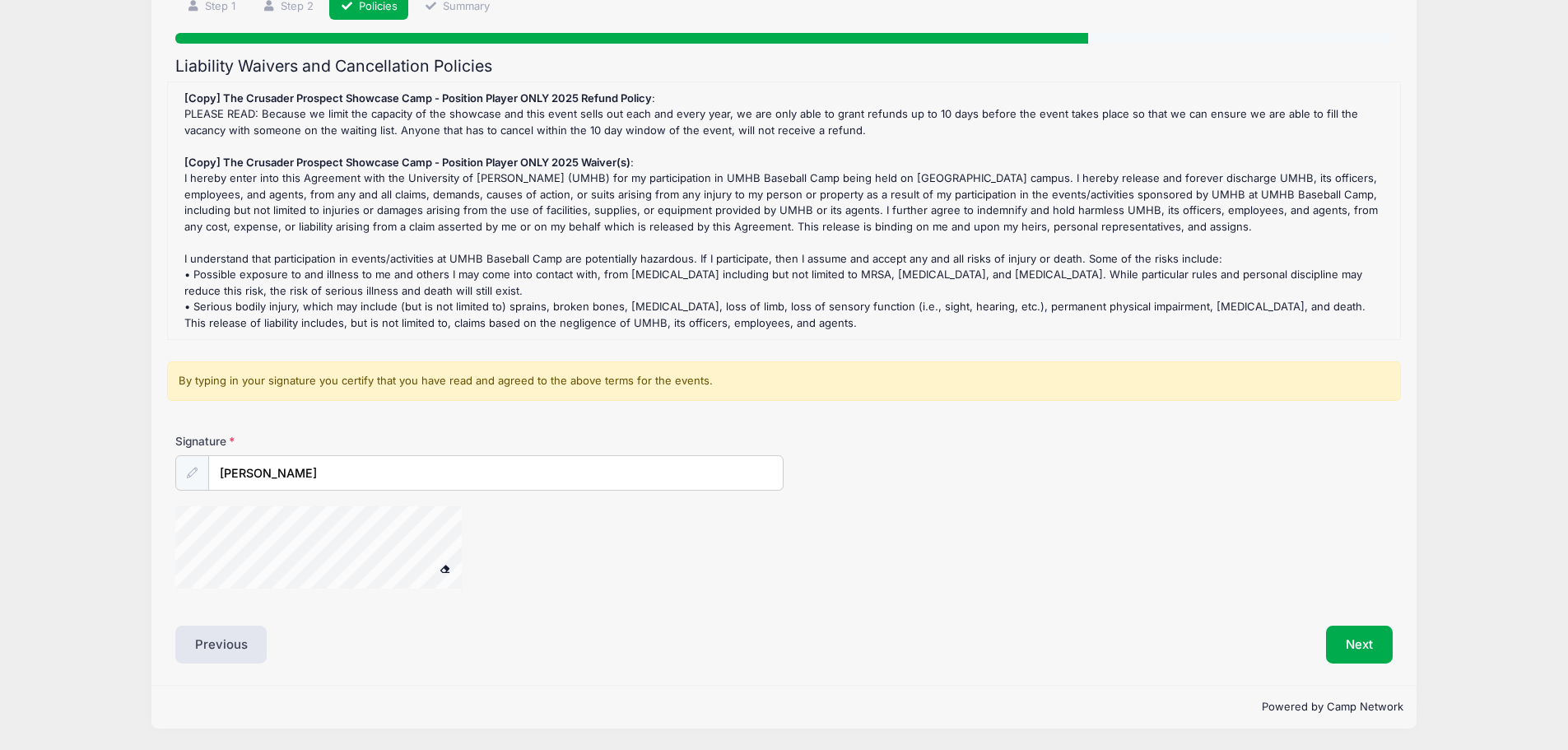
click at [446, 569] on span at bounding box center [445, 568] width 12 height 9
click at [1345, 644] on button "Next" at bounding box center [1360, 644] width 67 height 38
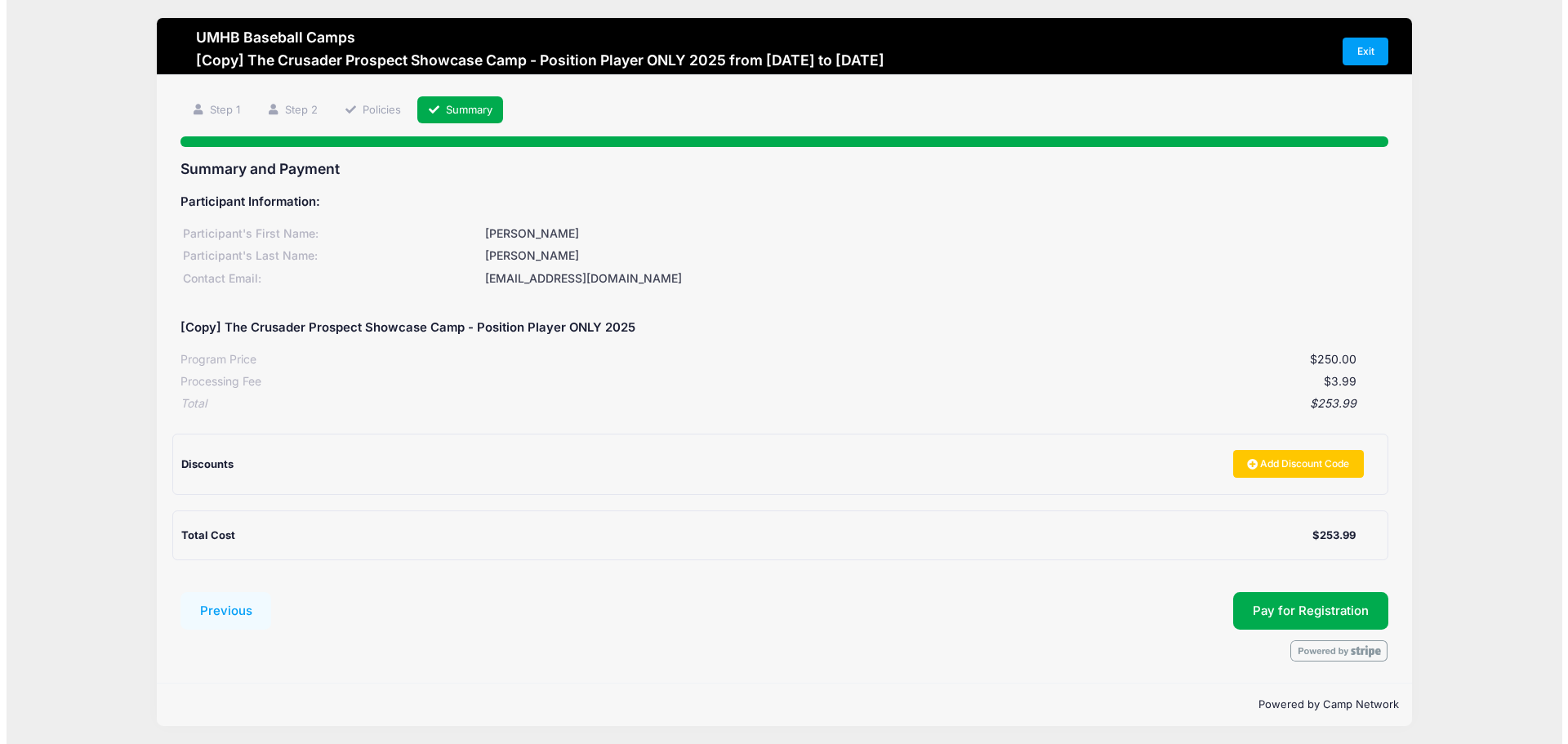
scroll to position [0, 0]
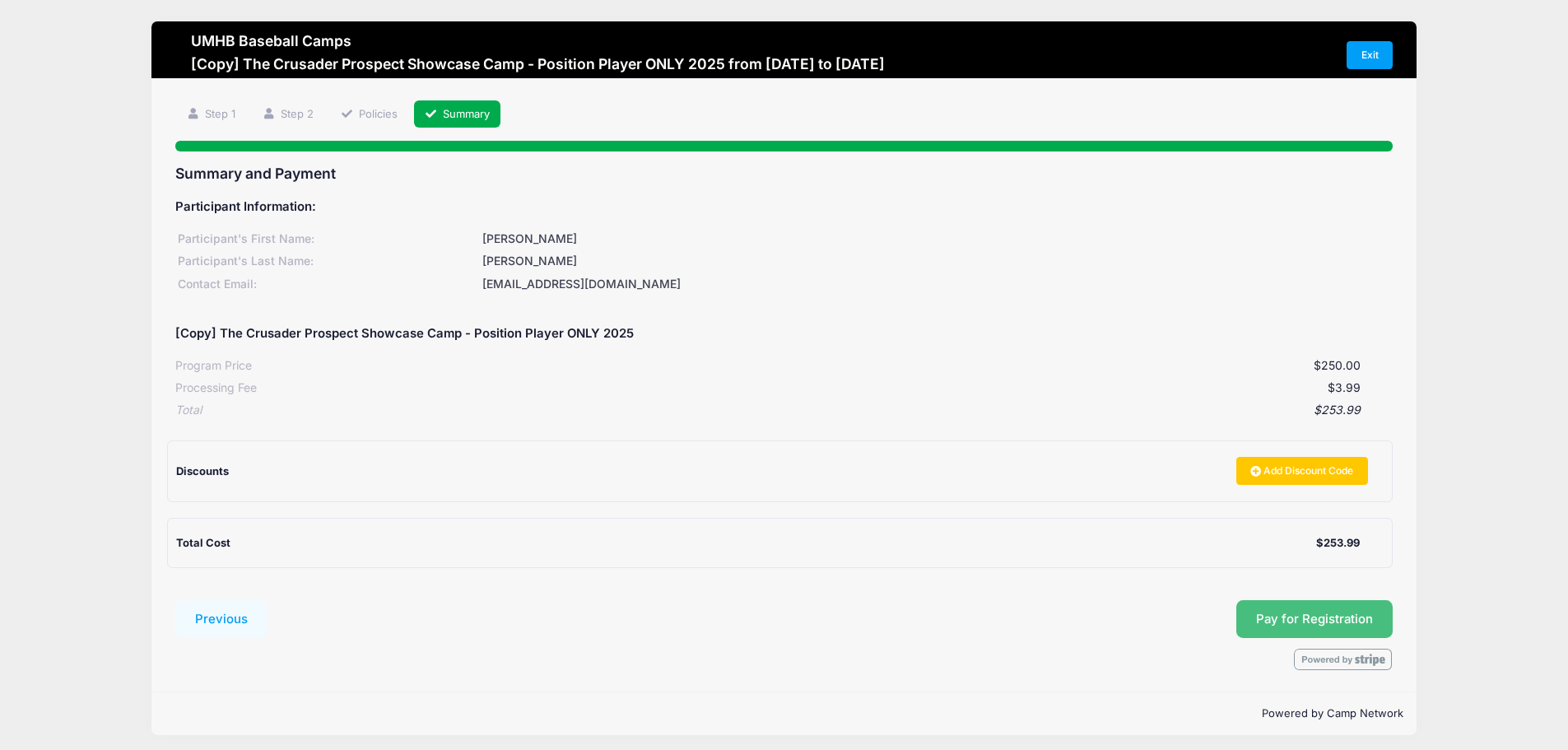
click at [1316, 615] on span "Pay for Registration" at bounding box center [1314, 619] width 117 height 14
